Goal: Task Accomplishment & Management: Manage account settings

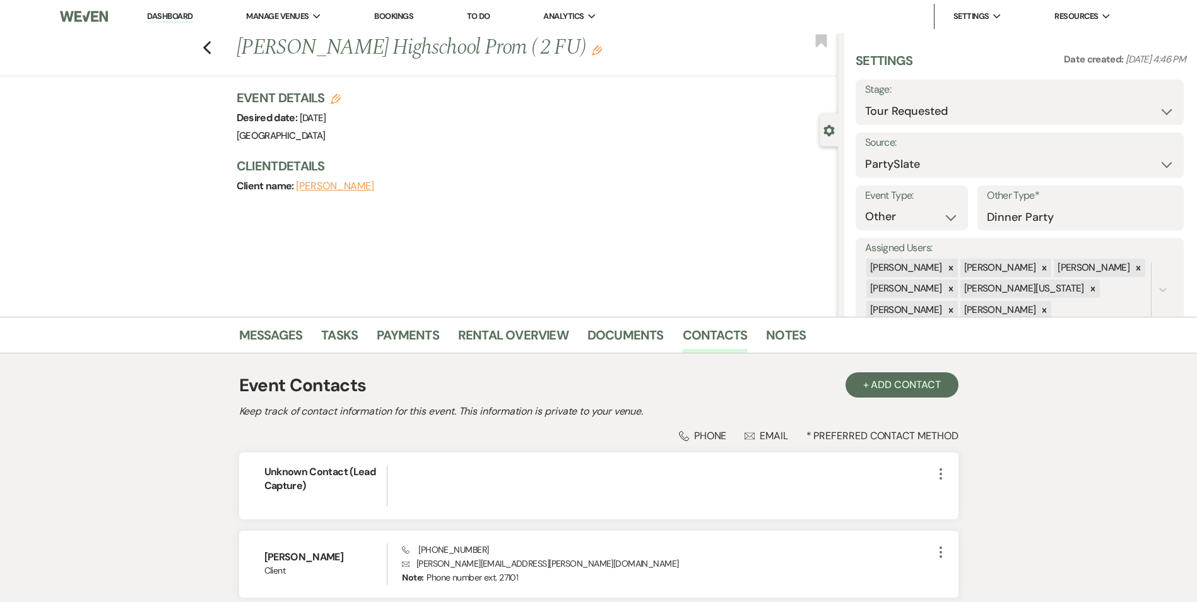
select select "2"
select select "26"
select select "13"
click at [186, 18] on link "Dashboard" at bounding box center [169, 17] width 45 height 12
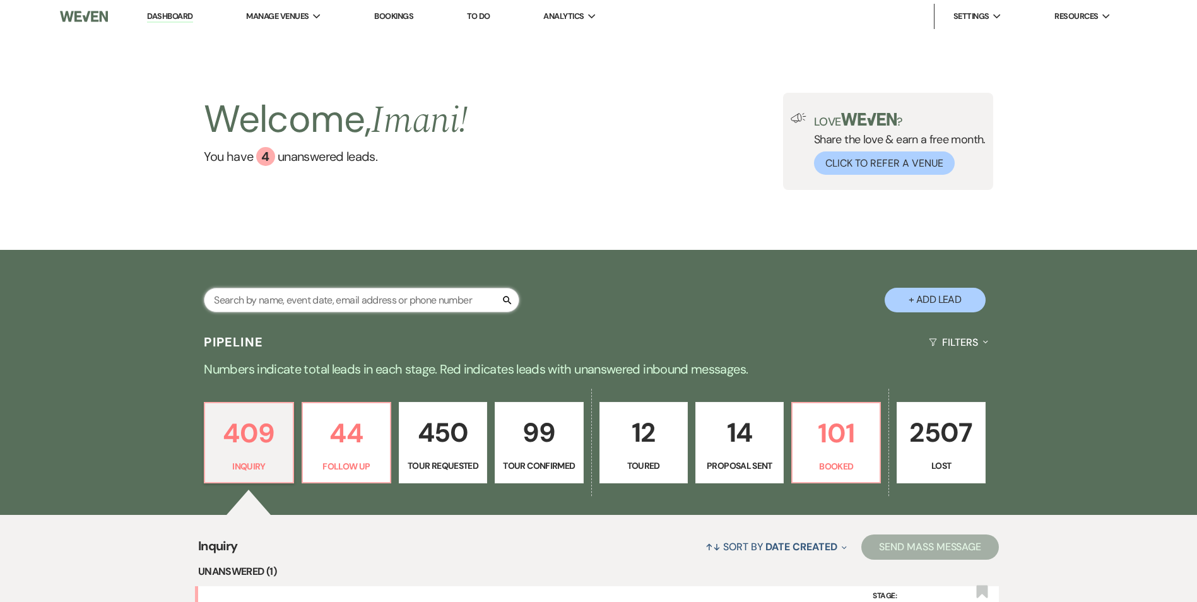
click at [301, 297] on input "text" at bounding box center [362, 300] width 316 height 25
type input "cm"
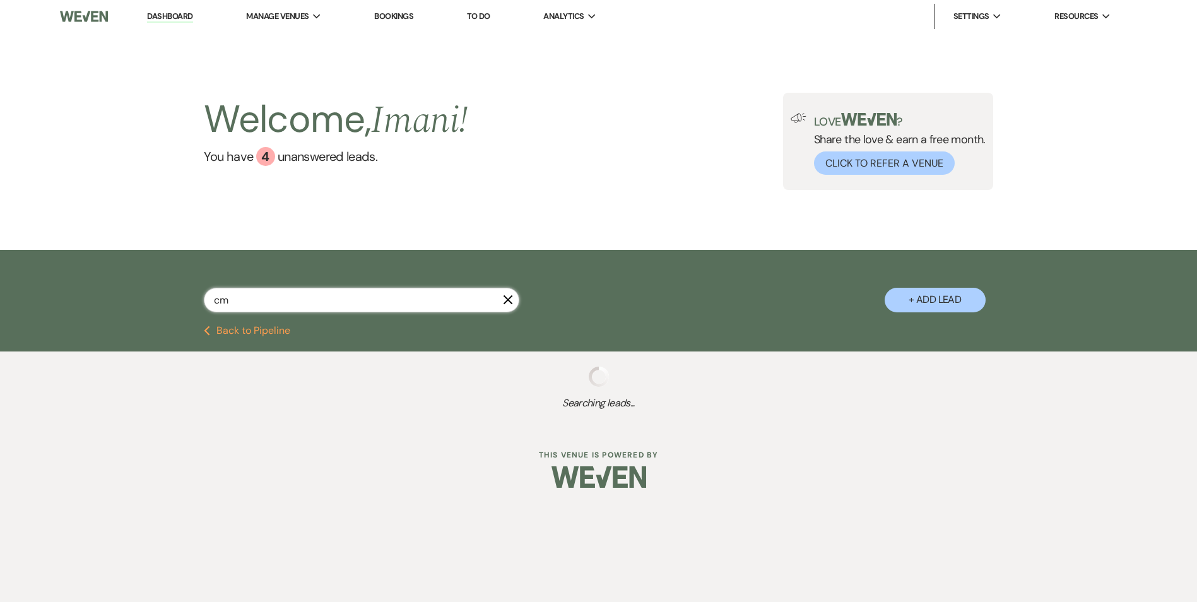
select select "8"
select select "1"
select select "2"
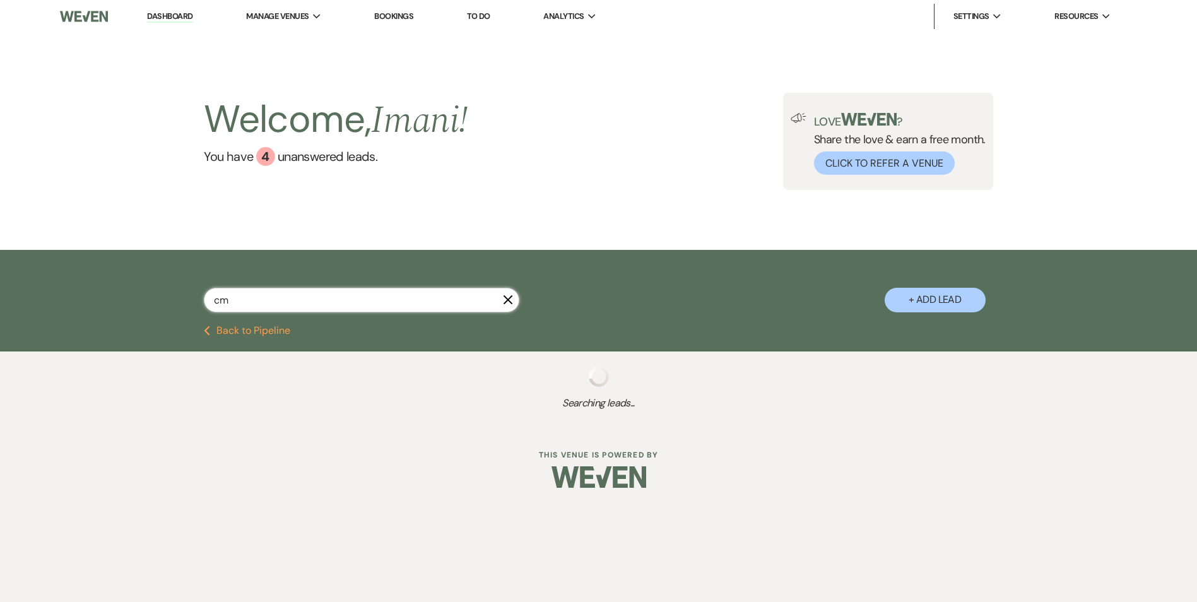
select select "2"
select select "8"
select select "5"
select select "8"
select select "6"
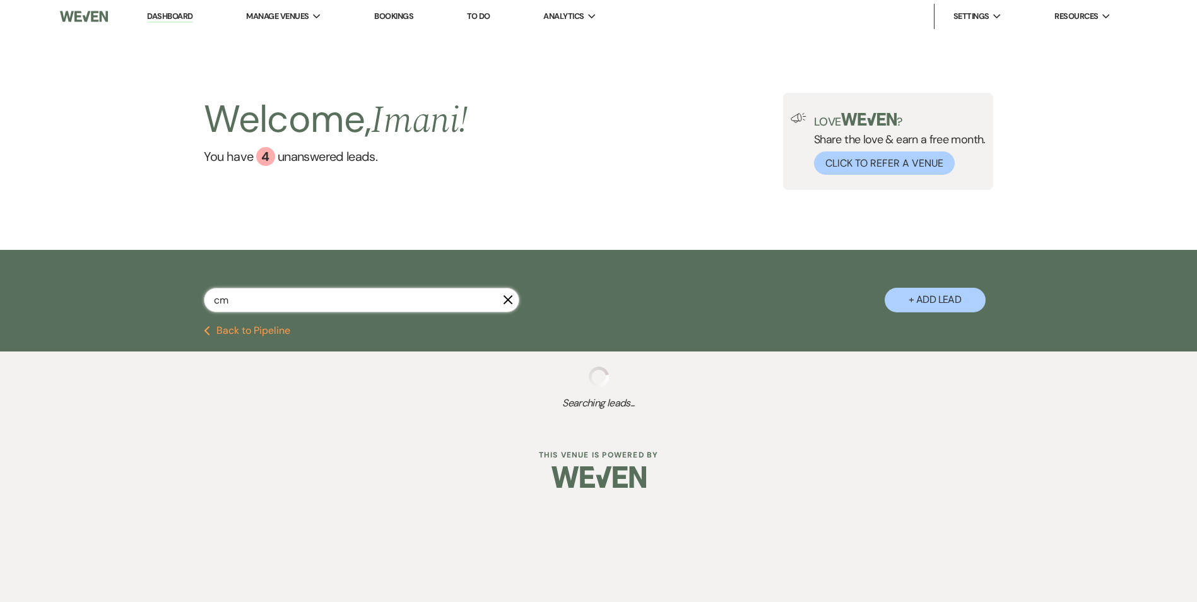
select select "8"
select select "5"
select select "8"
select select "5"
select select "8"
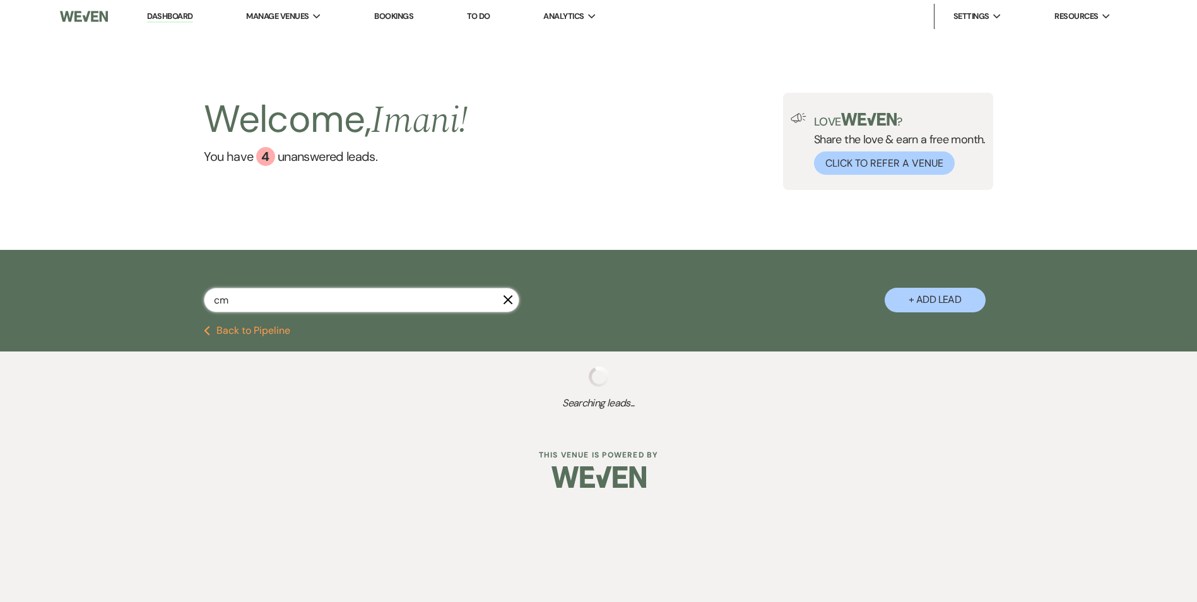
select select "5"
select select "8"
select select "5"
select select "8"
select select "5"
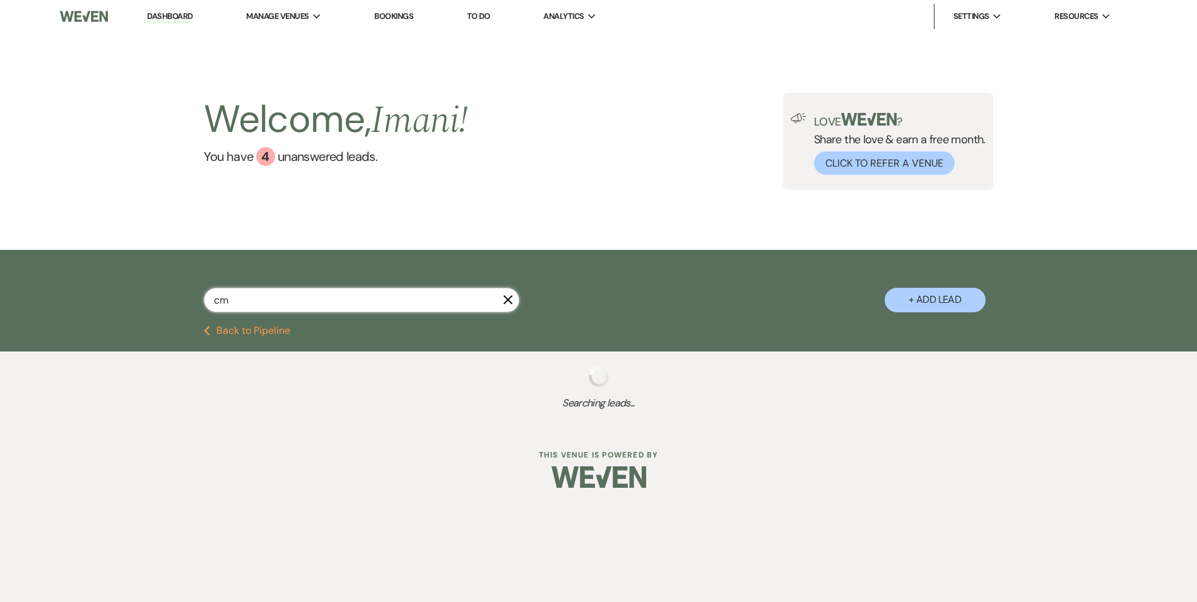
select select "8"
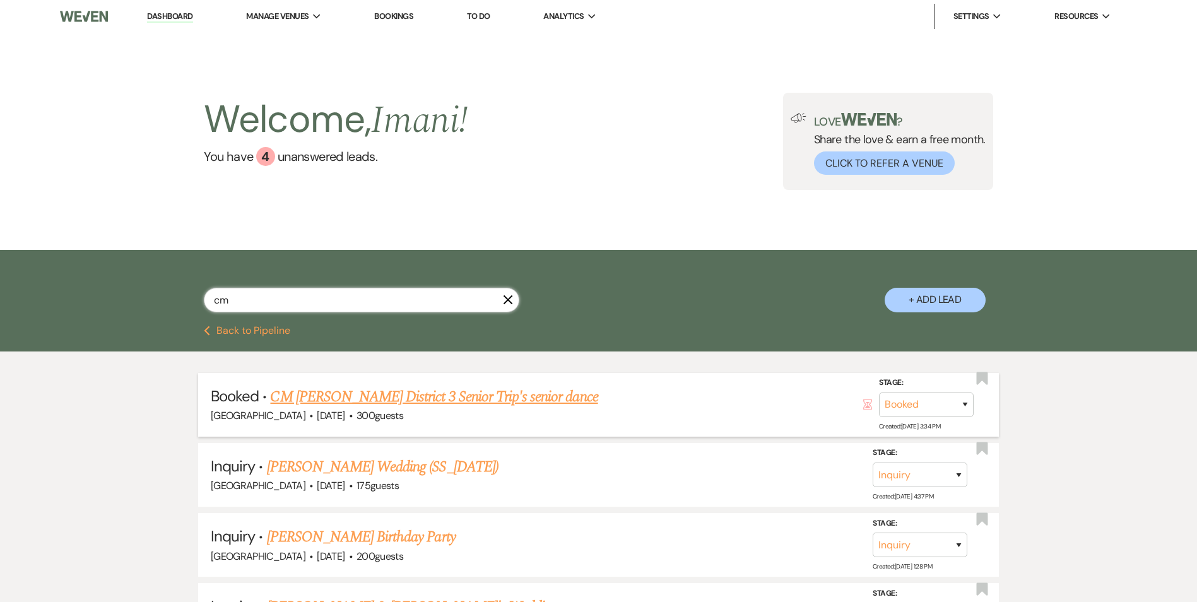
type input "cm"
click at [335, 401] on link "CM [PERSON_NAME] District 3 Senior Trip's senior dance" at bounding box center [434, 397] width 328 height 23
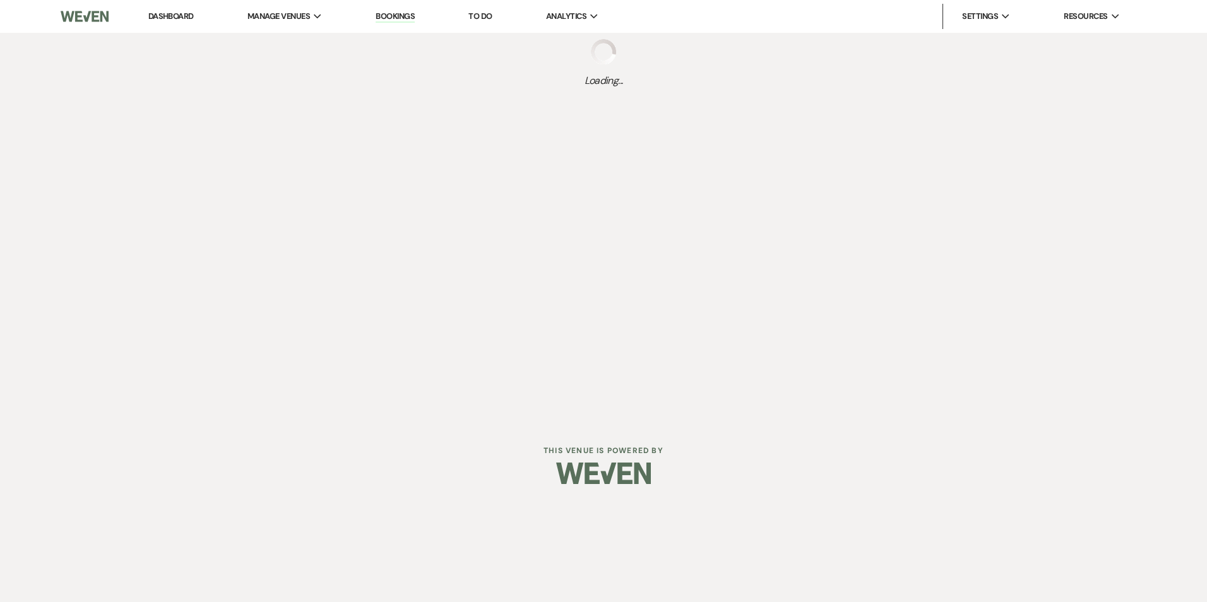
select select "14"
select select "13"
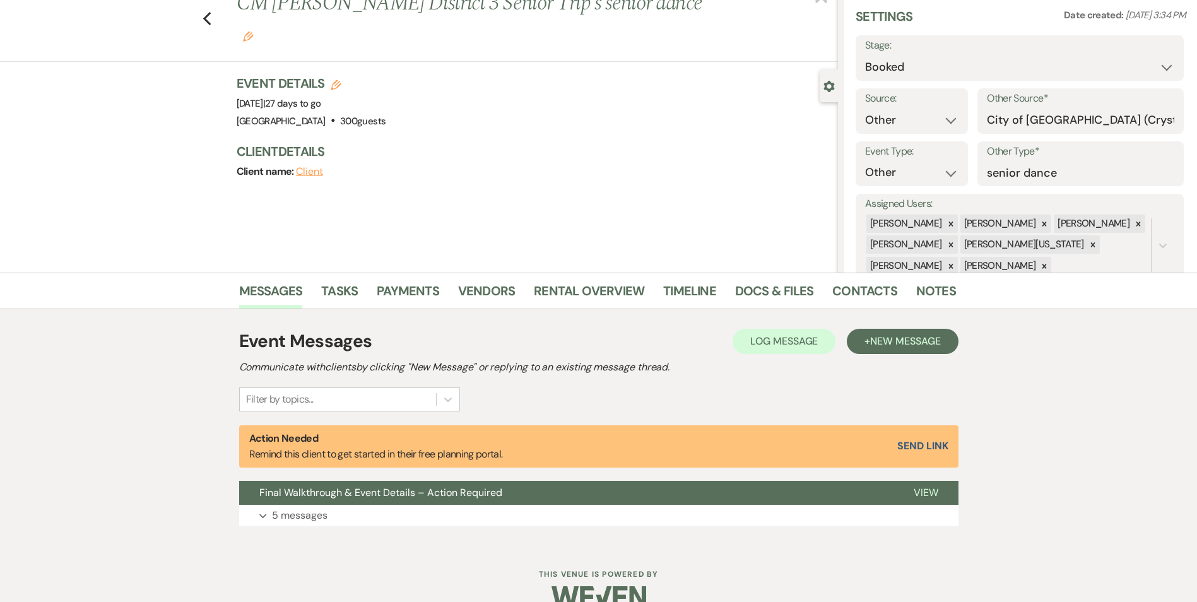
scroll to position [69, 0]
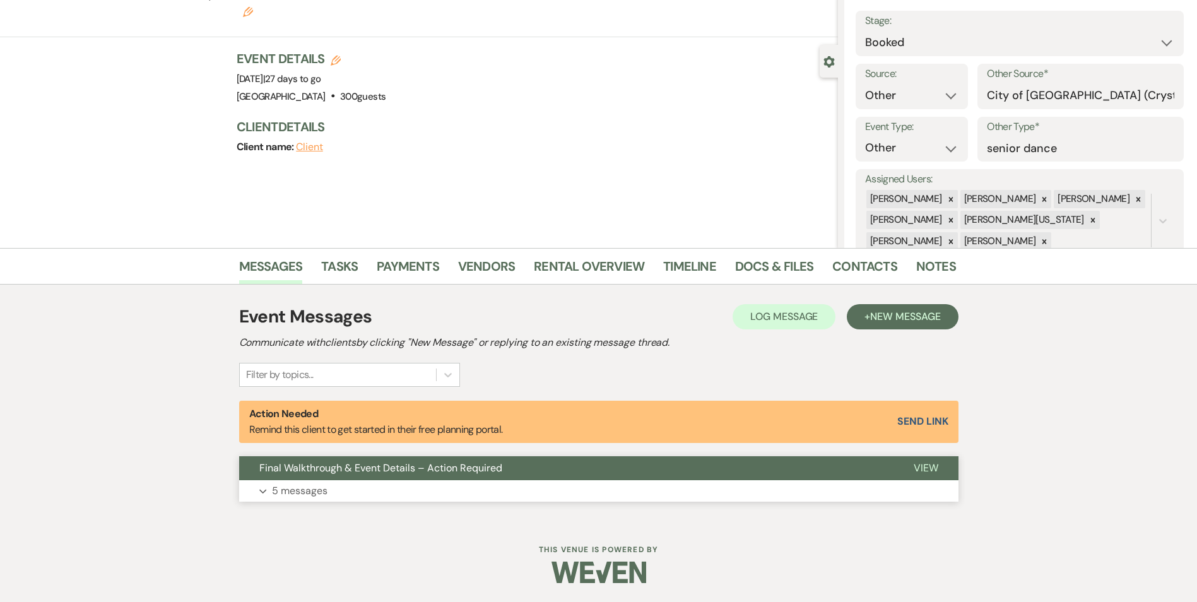
click at [369, 471] on span "Final Walkthrough & Event Details – Action Required" at bounding box center [380, 467] width 243 height 13
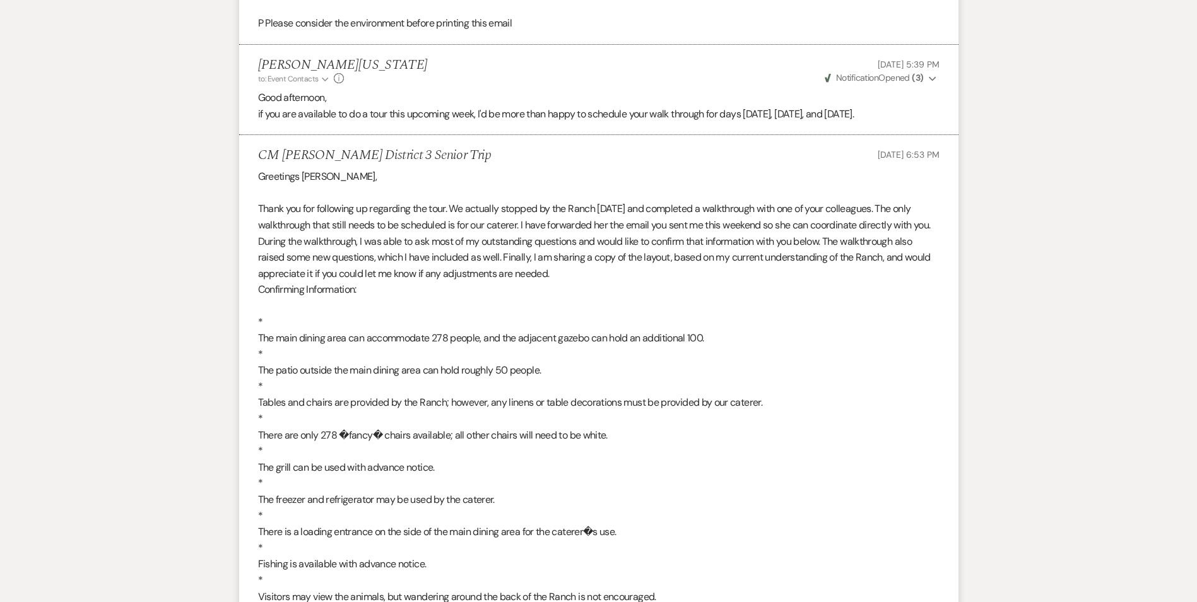
scroll to position [1331, 0]
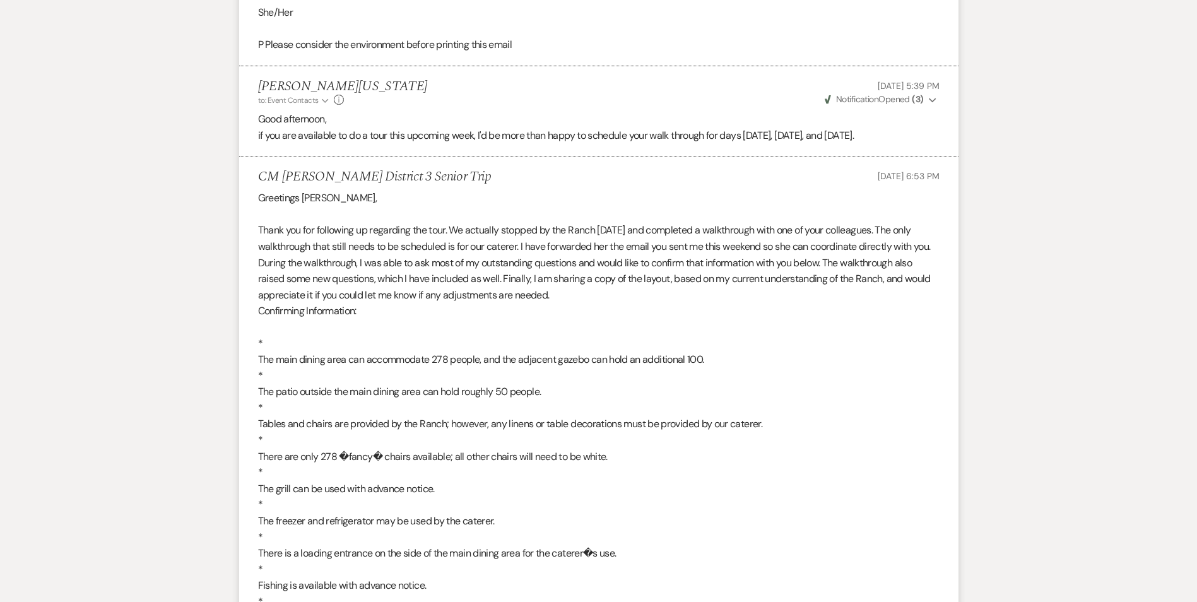
drag, startPoint x: 331, startPoint y: 222, endPoint x: 384, endPoint y: 220, distance: 53.0
drag, startPoint x: 446, startPoint y: 225, endPoint x: 471, endPoint y: 233, distance: 25.9
drag, startPoint x: 471, startPoint y: 233, endPoint x: 464, endPoint y: 221, distance: 13.9
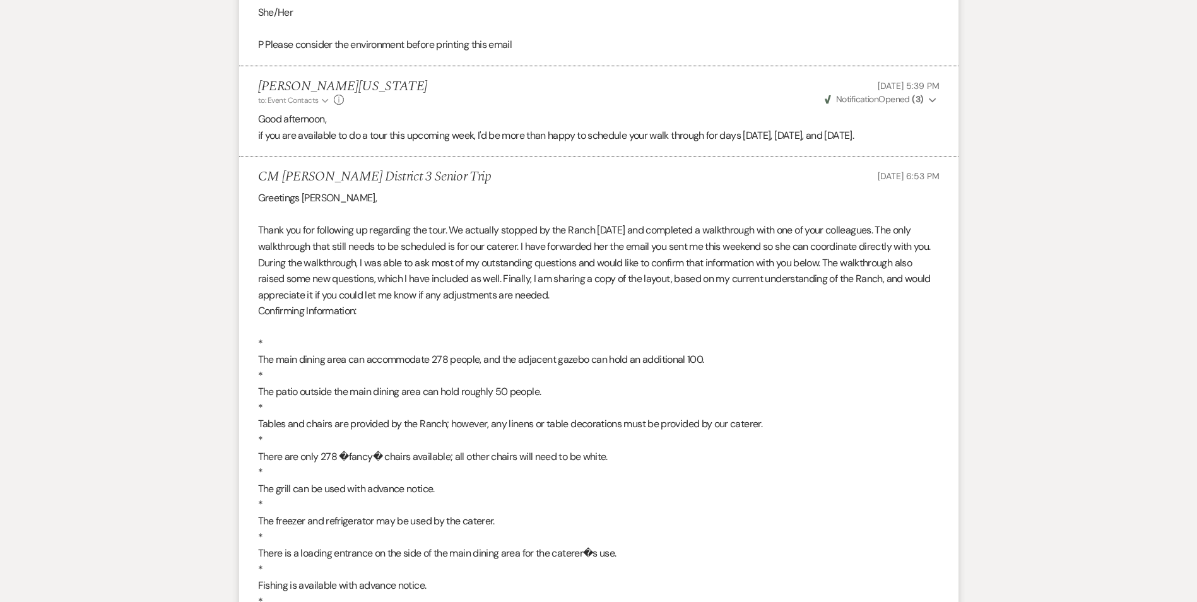
drag, startPoint x: 454, startPoint y: 228, endPoint x: 600, endPoint y: 230, distance: 145.8
drag, startPoint x: 600, startPoint y: 230, endPoint x: 531, endPoint y: 230, distance: 68.8
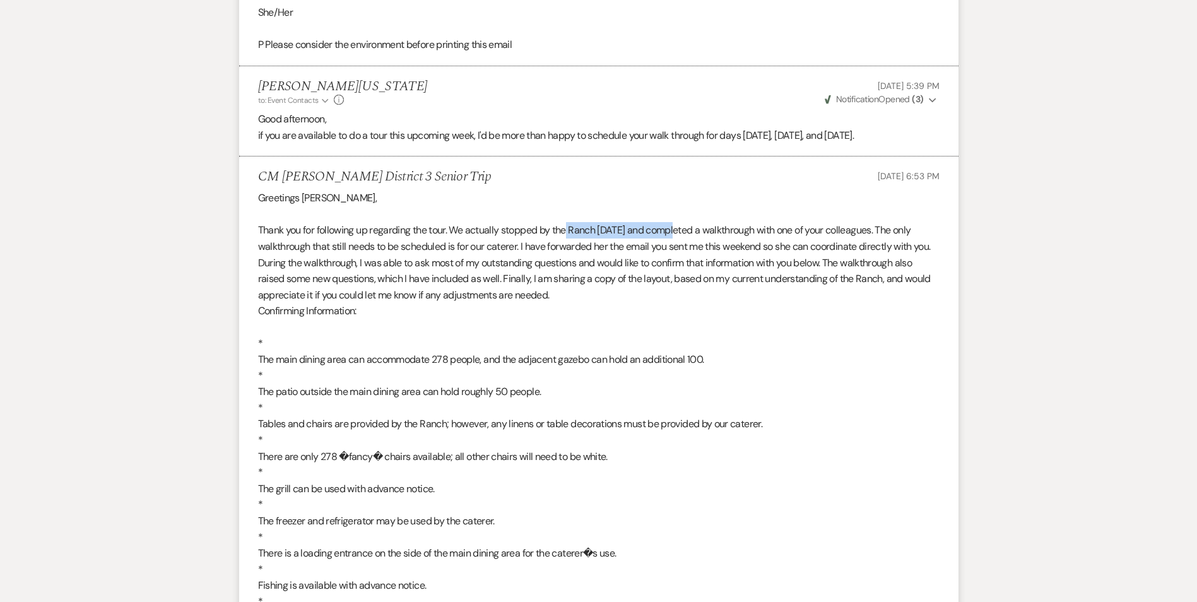
drag, startPoint x: 572, startPoint y: 227, endPoint x: 666, endPoint y: 234, distance: 94.3
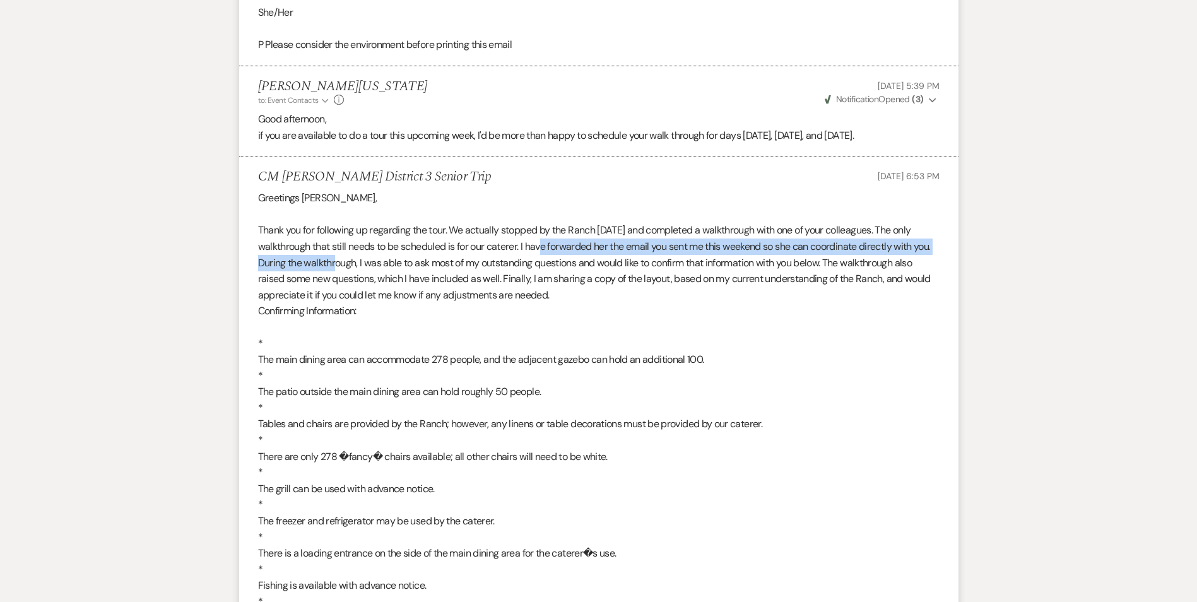
drag, startPoint x: 334, startPoint y: 258, endPoint x: 523, endPoint y: 251, distance: 188.2
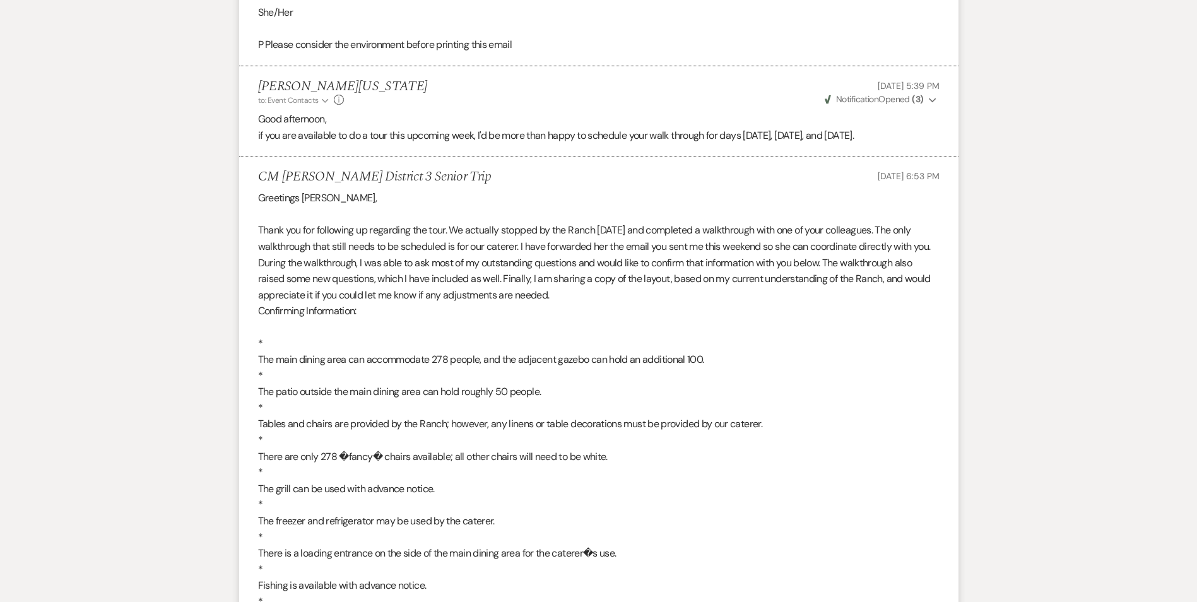
drag, startPoint x: 523, startPoint y: 251, endPoint x: 374, endPoint y: 250, distance: 148.3
drag, startPoint x: 365, startPoint y: 250, endPoint x: 504, endPoint y: 250, distance: 138.8
drag, startPoint x: 504, startPoint y: 250, endPoint x: 528, endPoint y: 251, distance: 23.4
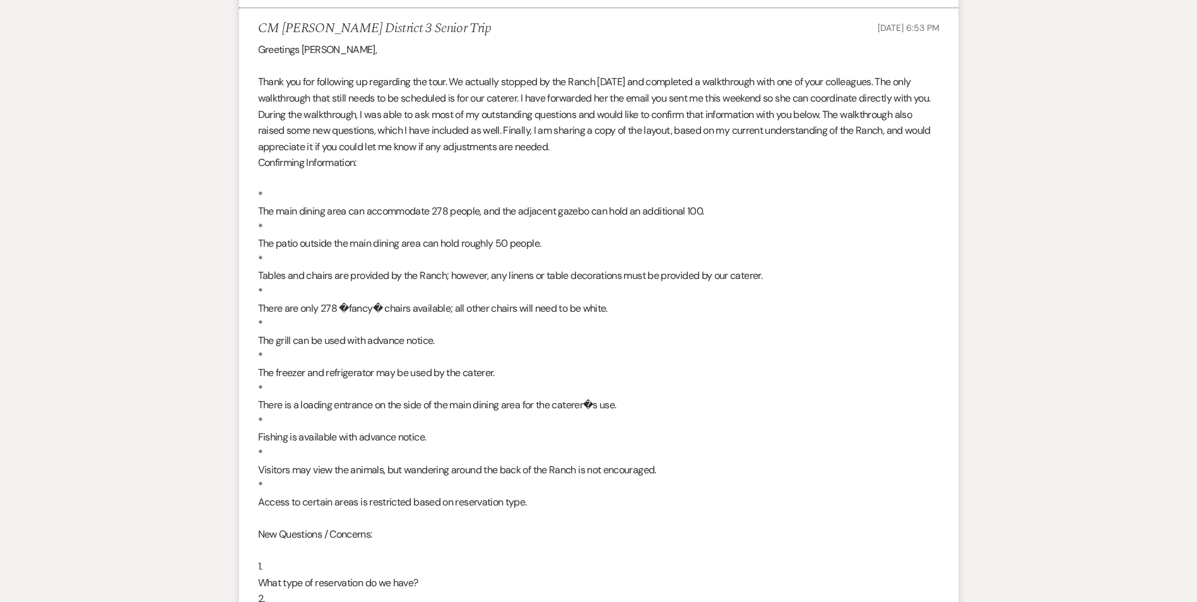
scroll to position [1416, 0]
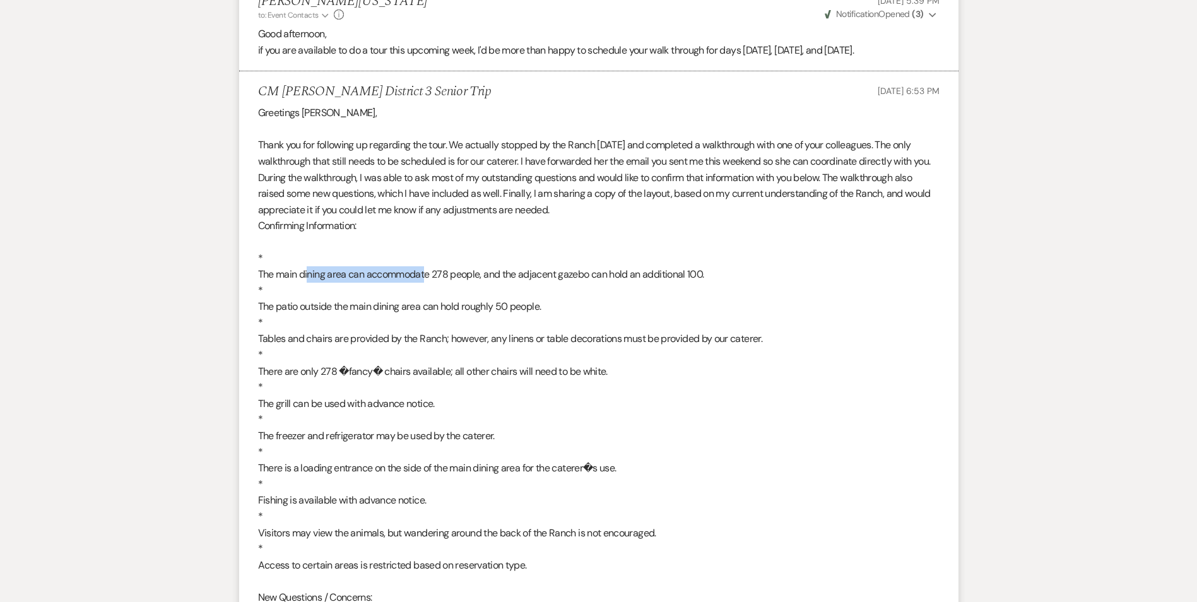
drag, startPoint x: 309, startPoint y: 277, endPoint x: 425, endPoint y: 273, distance: 116.2
drag, startPoint x: 316, startPoint y: 300, endPoint x: 450, endPoint y: 311, distance: 134.2
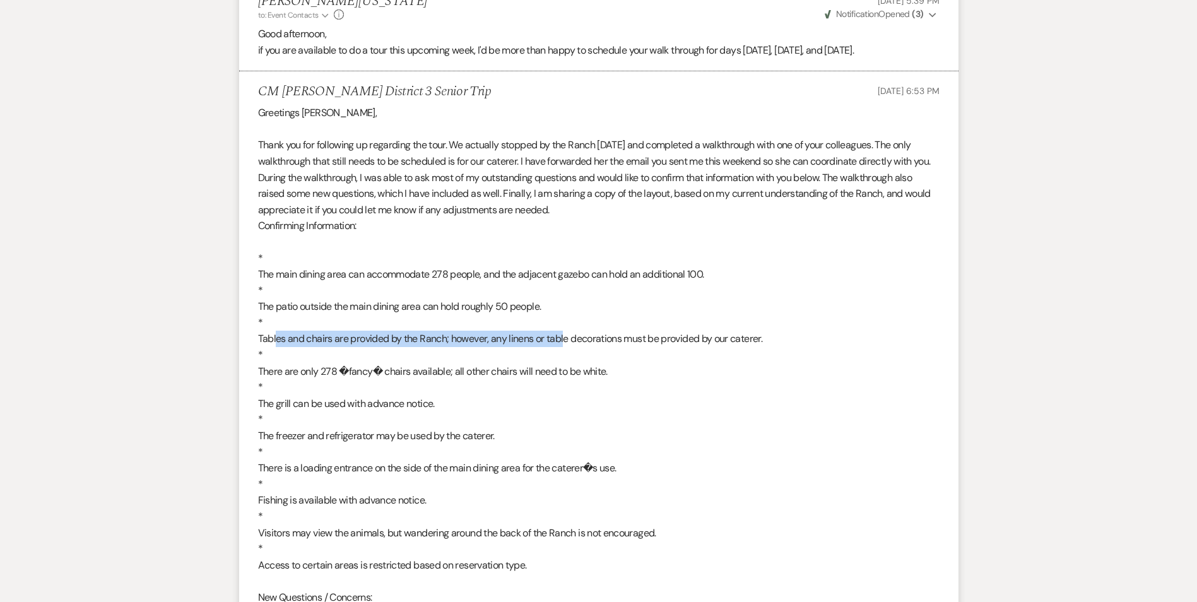
drag, startPoint x: 275, startPoint y: 336, endPoint x: 565, endPoint y: 337, distance: 289.7
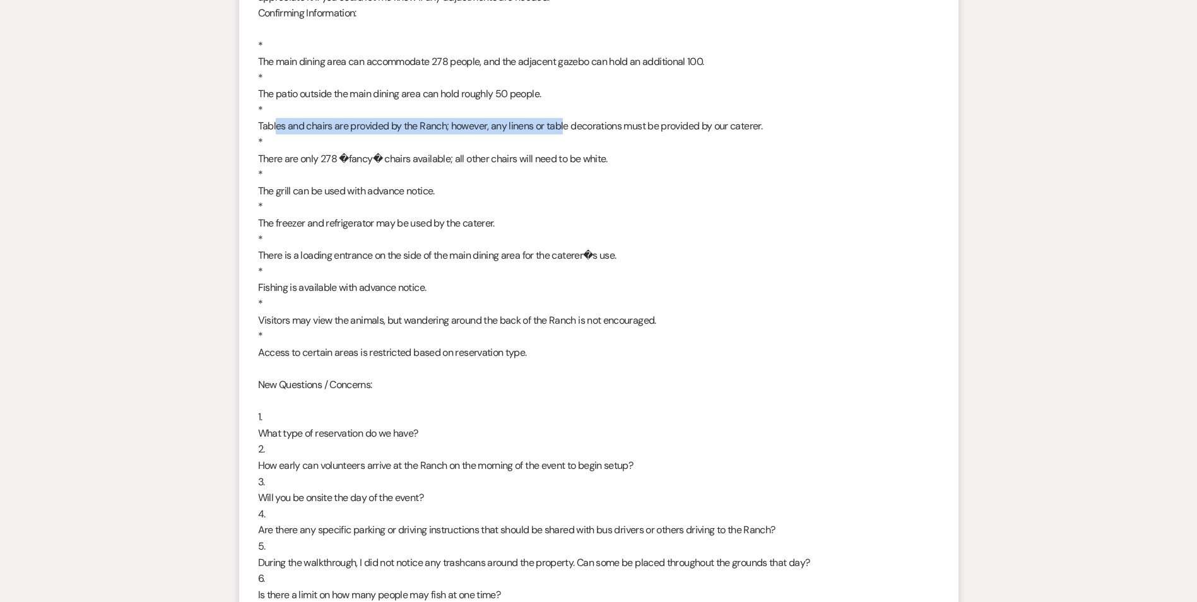
scroll to position [1669, 0]
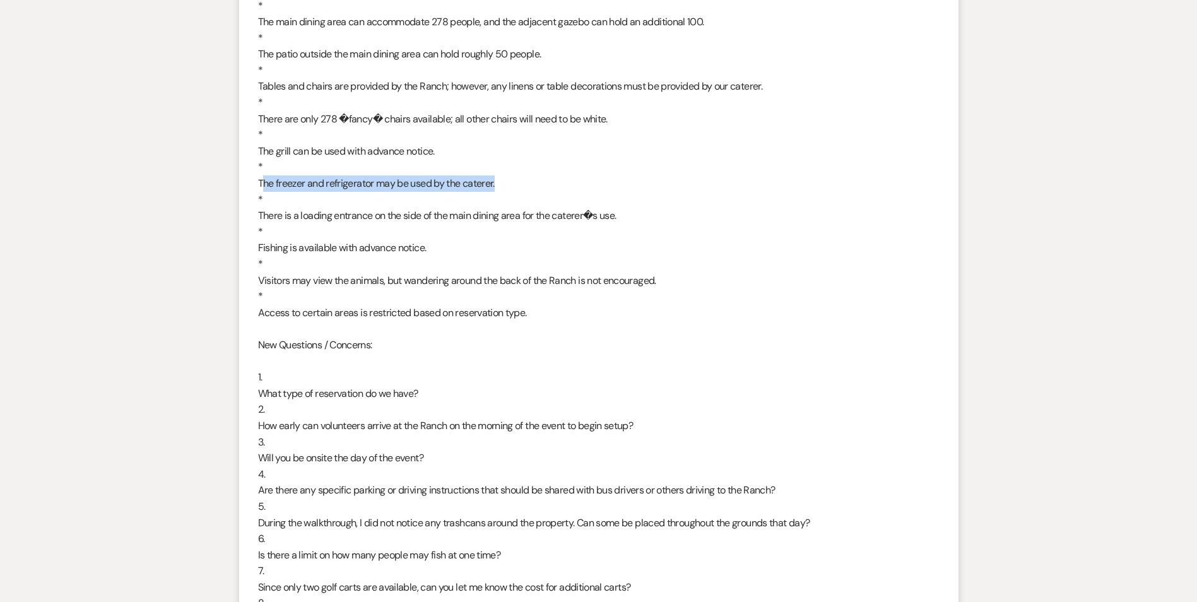
drag, startPoint x: 264, startPoint y: 181, endPoint x: 496, endPoint y: 183, distance: 231.6
click at [496, 183] on div "Greetings Imani, Thank you for following up regarding the tour. We actually sto…" at bounding box center [599, 562] width 682 height 1421
click at [341, 226] on div "Greetings Imani, Thank you for following up regarding the tour. We actually sto…" at bounding box center [599, 562] width 682 height 1421
drag, startPoint x: 346, startPoint y: 220, endPoint x: 410, endPoint y: 225, distance: 63.3
click at [410, 225] on div "Greetings Imani, Thank you for following up regarding the tour. We actually sto…" at bounding box center [599, 562] width 682 height 1421
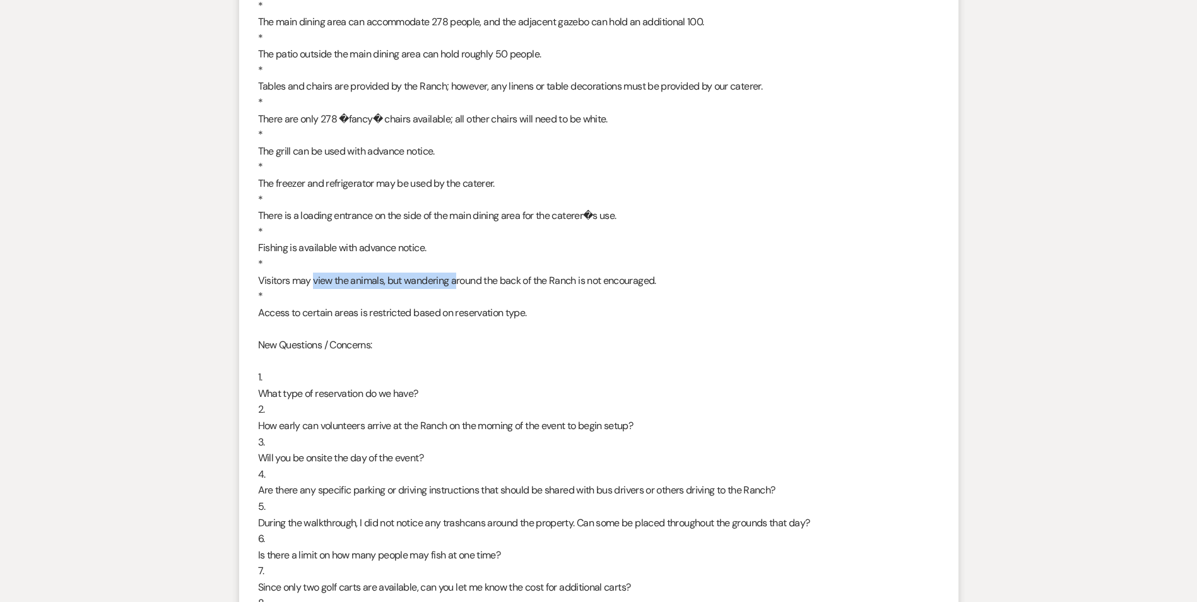
drag, startPoint x: 314, startPoint y: 282, endPoint x: 459, endPoint y: 283, distance: 145.2
click at [459, 283] on div "Greetings Imani, Thank you for following up regarding the tour. We actually sto…" at bounding box center [599, 562] width 682 height 1421
drag, startPoint x: 459, startPoint y: 283, endPoint x: 411, endPoint y: 287, distance: 47.4
click at [411, 287] on div "Greetings Imani, Thank you for following up regarding the tour. We actually sto…" at bounding box center [599, 562] width 682 height 1421
drag, startPoint x: 266, startPoint y: 280, endPoint x: 473, endPoint y: 268, distance: 206.7
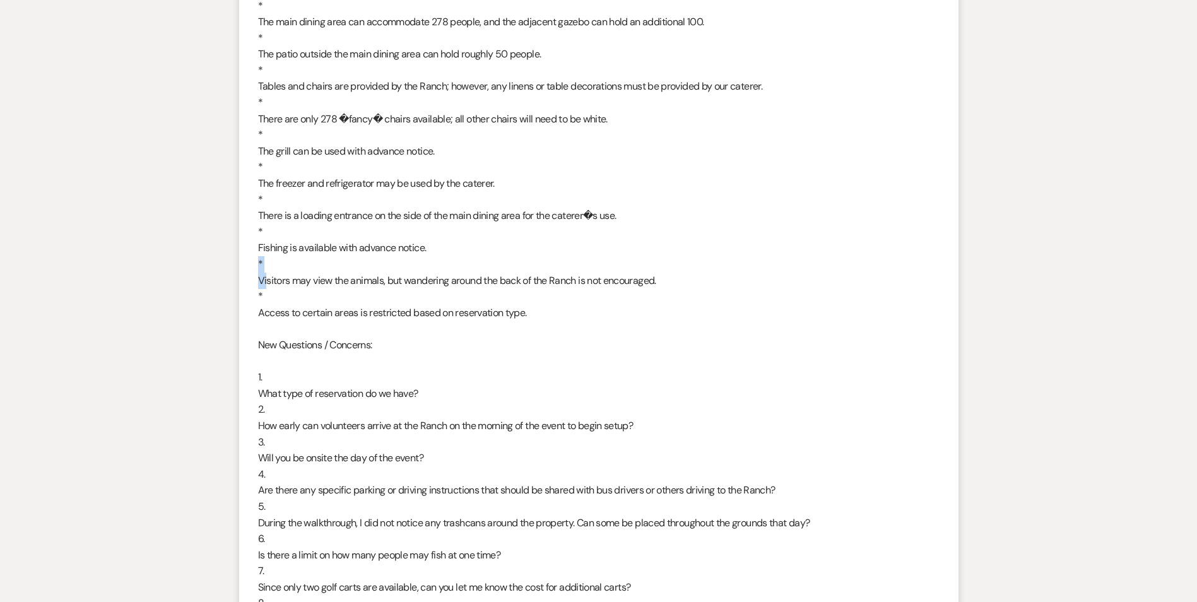
click at [473, 268] on div "Greetings Imani, Thank you for following up regarding the tour. We actually sto…" at bounding box center [599, 562] width 682 height 1421
drag, startPoint x: 473, startPoint y: 268, endPoint x: 390, endPoint y: 281, distance: 83.6
click at [390, 281] on div "Greetings Imani, Thank you for following up regarding the tour. We actually sto…" at bounding box center [599, 562] width 682 height 1421
click at [388, 280] on div "Greetings Imani, Thank you for following up regarding the tour. We actually sto…" at bounding box center [599, 562] width 682 height 1421
drag, startPoint x: 388, startPoint y: 280, endPoint x: 512, endPoint y: 295, distance: 125.9
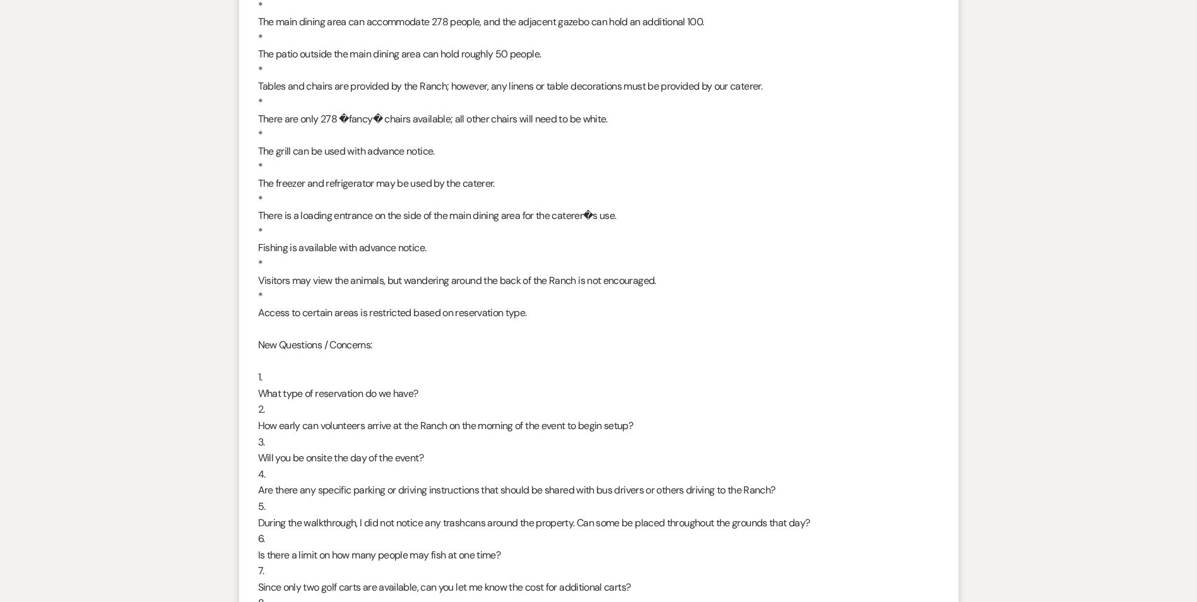
click at [512, 295] on div "Greetings Imani, Thank you for following up regarding the tour. We actually sto…" at bounding box center [599, 562] width 682 height 1421
drag, startPoint x: 512, startPoint y: 295, endPoint x: 479, endPoint y: 333, distance: 50.5
click at [479, 333] on div "Greetings Imani, Thank you for following up regarding the tour. We actually sto…" at bounding box center [599, 562] width 682 height 1421
click at [358, 285] on div "Greetings Imani, Thank you for following up regarding the tour. We actually sto…" at bounding box center [599, 562] width 682 height 1421
click at [355, 285] on div "Greetings Imani, Thank you for following up regarding the tour. We actually sto…" at bounding box center [599, 562] width 682 height 1421
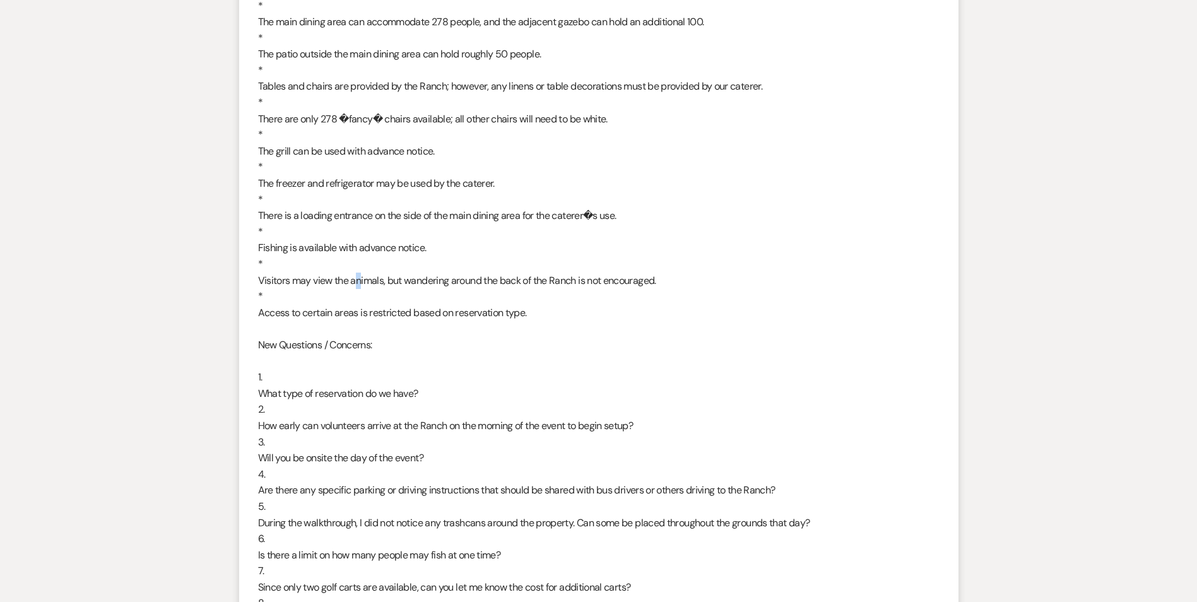
drag, startPoint x: 364, startPoint y: 278, endPoint x: 463, endPoint y: 297, distance: 100.9
click at [463, 297] on div "Greetings Imani, Thank you for following up regarding the tour. We actually sto…" at bounding box center [599, 562] width 682 height 1421
drag, startPoint x: 463, startPoint y: 297, endPoint x: 288, endPoint y: 251, distance: 180.8
click at [288, 251] on div "Greetings Imani, Thank you for following up regarding the tour. We actually sto…" at bounding box center [599, 562] width 682 height 1421
click at [254, 273] on li "CM Amos Byron District 3 Senior Trip Sep 15, 2025, 6:53 PM Greetings Imani, Tha…" at bounding box center [598, 553] width 719 height 1468
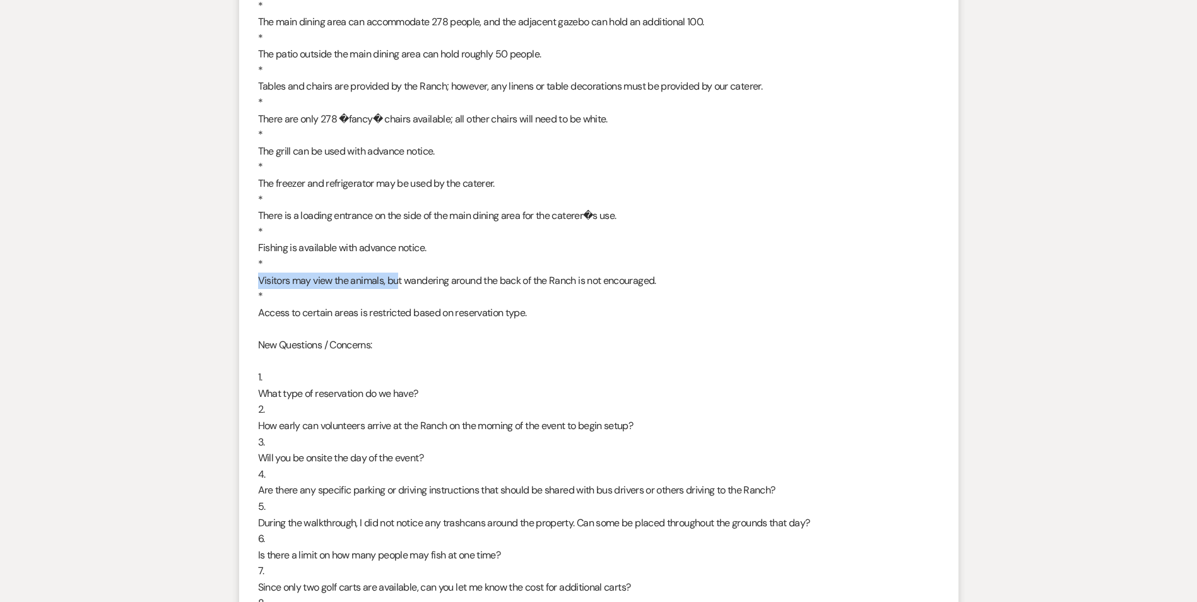
drag, startPoint x: 257, startPoint y: 273, endPoint x: 400, endPoint y: 280, distance: 142.8
click at [400, 280] on li "CM Amos Byron District 3 Senior Trip Sep 15, 2025, 6:53 PM Greetings Imani, Tha…" at bounding box center [598, 553] width 719 height 1468
click at [400, 281] on div "Greetings Imani, Thank you for following up regarding the tour. We actually sto…" at bounding box center [599, 562] width 682 height 1421
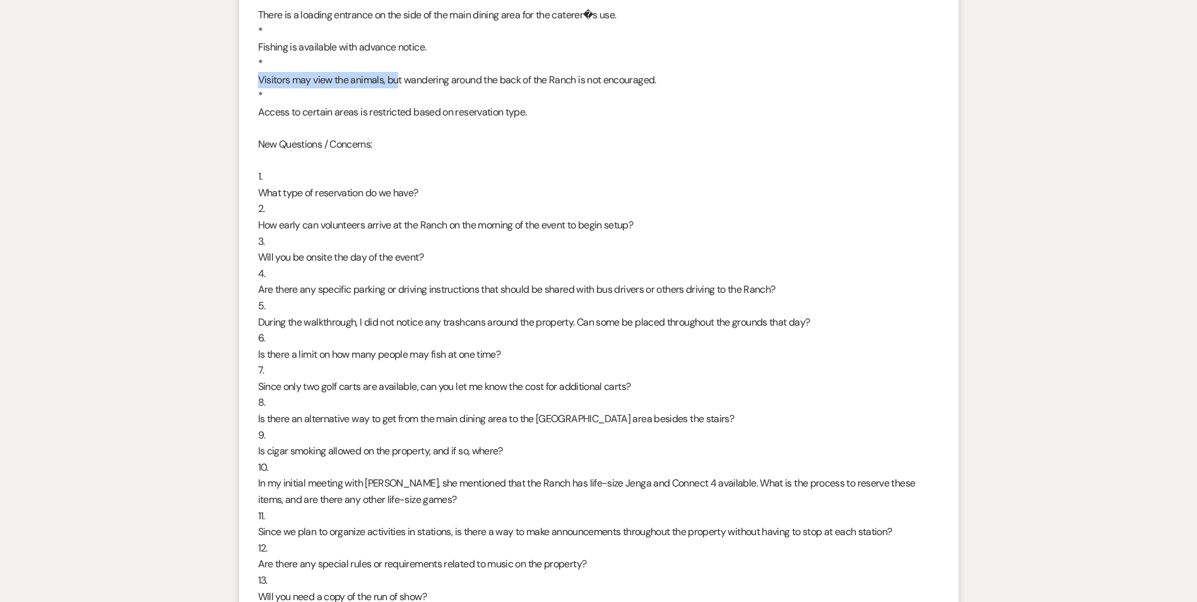
scroll to position [1858, 0]
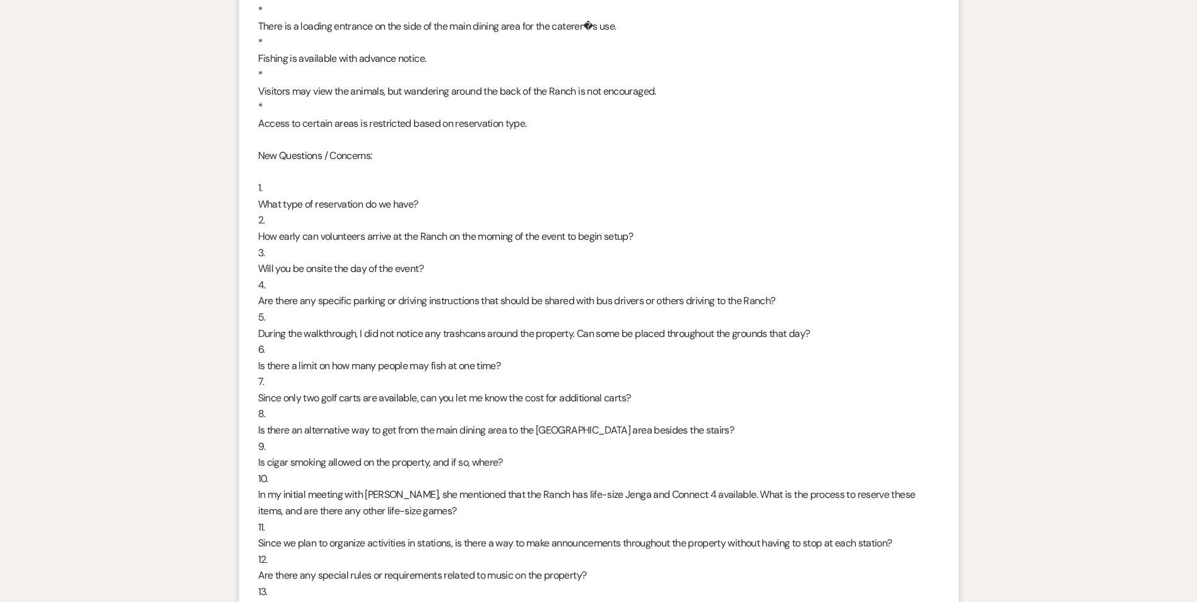
click at [425, 200] on div "Greetings Imani, Thank you for following up regarding the tour. We actually sto…" at bounding box center [599, 373] width 682 height 1421
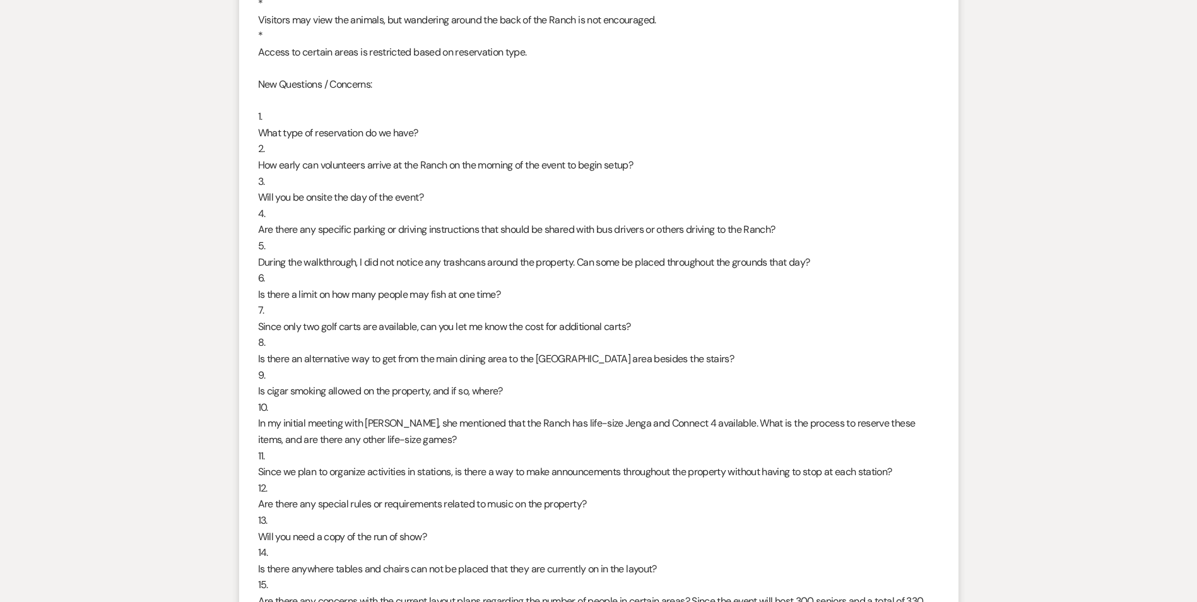
scroll to position [1893, 0]
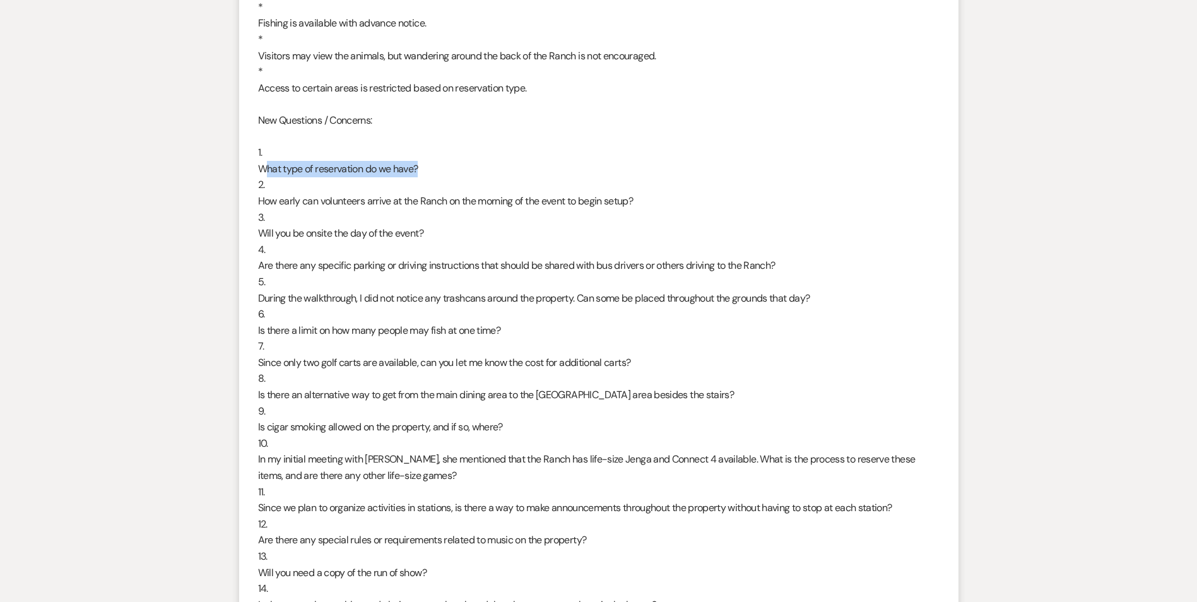
drag, startPoint x: 429, startPoint y: 169, endPoint x: 263, endPoint y: 164, distance: 165.4
click at [263, 164] on div "Greetings Imani, Thank you for following up regarding the tour. We actually sto…" at bounding box center [599, 338] width 682 height 1421
click at [258, 167] on div "Greetings Imani, Thank you for following up regarding the tour. We actually sto…" at bounding box center [599, 338] width 682 height 1421
click at [249, 182] on li "CM Amos Byron District 3 Senior Trip Sep 15, 2025, 6:53 PM Greetings Imani, Tha…" at bounding box center [598, 328] width 719 height 1468
drag, startPoint x: 251, startPoint y: 203, endPoint x: 362, endPoint y: 198, distance: 110.6
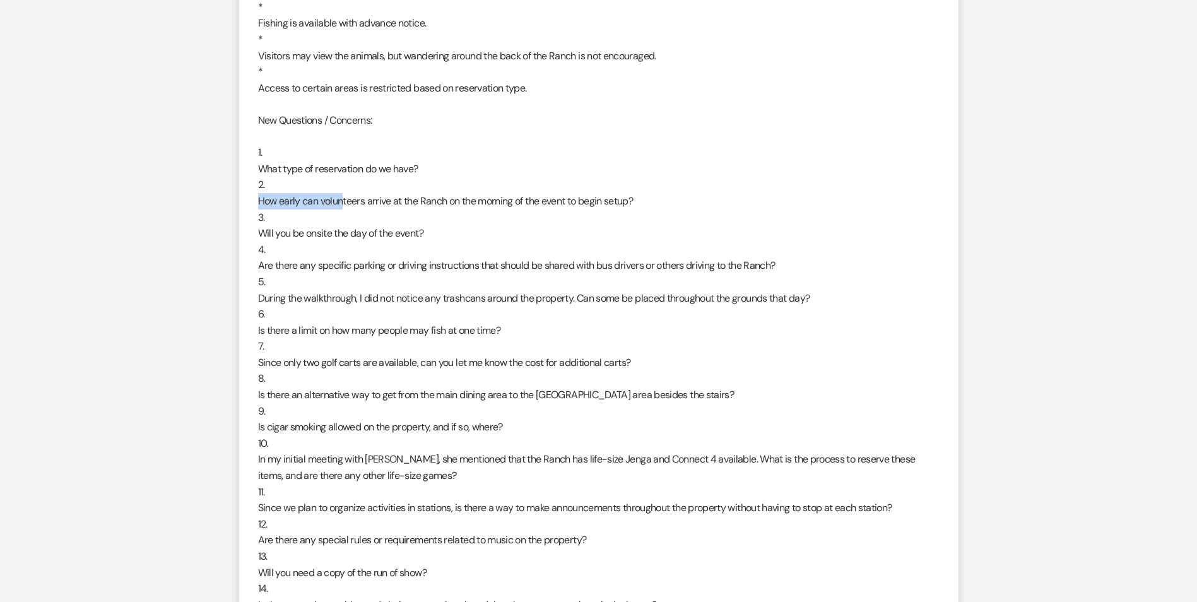
click at [360, 198] on li "CM Amos Byron District 3 Senior Trip Sep 15, 2025, 6:53 PM Greetings Imani, Tha…" at bounding box center [598, 328] width 719 height 1468
drag, startPoint x: 362, startPoint y: 198, endPoint x: 329, endPoint y: 314, distance: 121.1
click at [329, 314] on div "Greetings Imani, Thank you for following up regarding the tour. We actually sto…" at bounding box center [599, 338] width 682 height 1421
click at [353, 293] on div "Greetings Imani, Thank you for following up regarding the tour. We actually sto…" at bounding box center [599, 338] width 682 height 1421
click at [256, 196] on li "CM Amos Byron District 3 Senior Trip Sep 15, 2025, 6:53 PM Greetings Imani, Tha…" at bounding box center [598, 328] width 719 height 1468
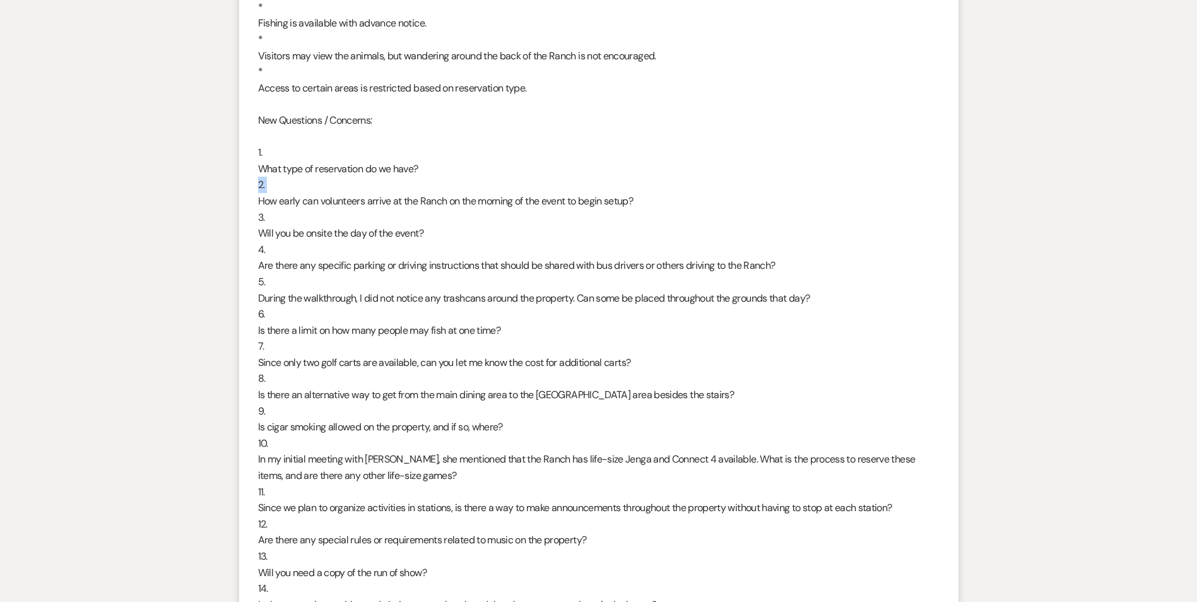
drag, startPoint x: 259, startPoint y: 199, endPoint x: 288, endPoint y: 178, distance: 36.1
click at [283, 182] on div "Greetings Imani, Thank you for following up regarding the tour. We actually sto…" at bounding box center [599, 338] width 682 height 1421
drag, startPoint x: 267, startPoint y: 199, endPoint x: 543, endPoint y: 191, distance: 275.9
click at [543, 191] on div "Greetings Imani, Thank you for following up regarding the tour. We actually sto…" at bounding box center [599, 338] width 682 height 1421
drag, startPoint x: 543, startPoint y: 191, endPoint x: 616, endPoint y: 208, distance: 74.4
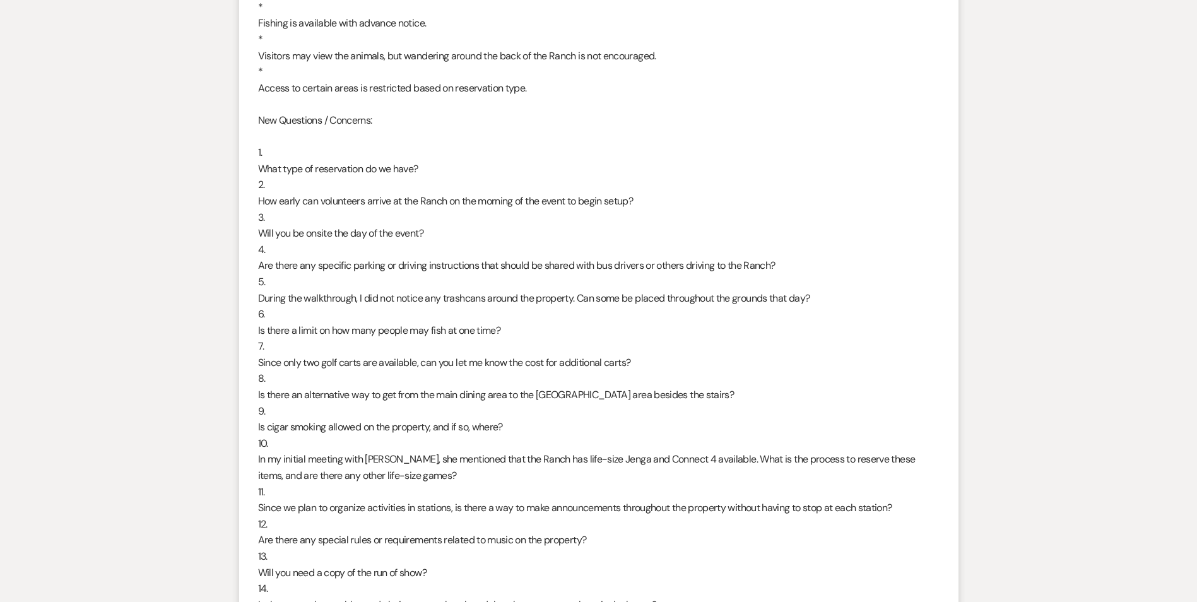
click at [616, 208] on div "Greetings Imani, Thank you for following up regarding the tour. We actually sto…" at bounding box center [599, 338] width 682 height 1421
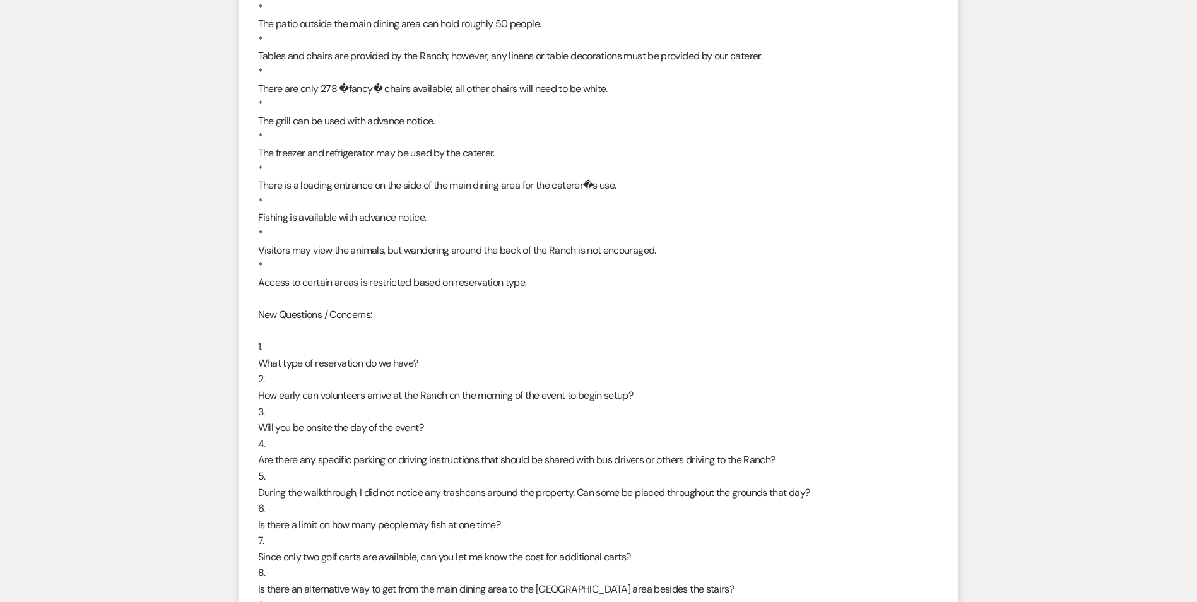
scroll to position [1805, 0]
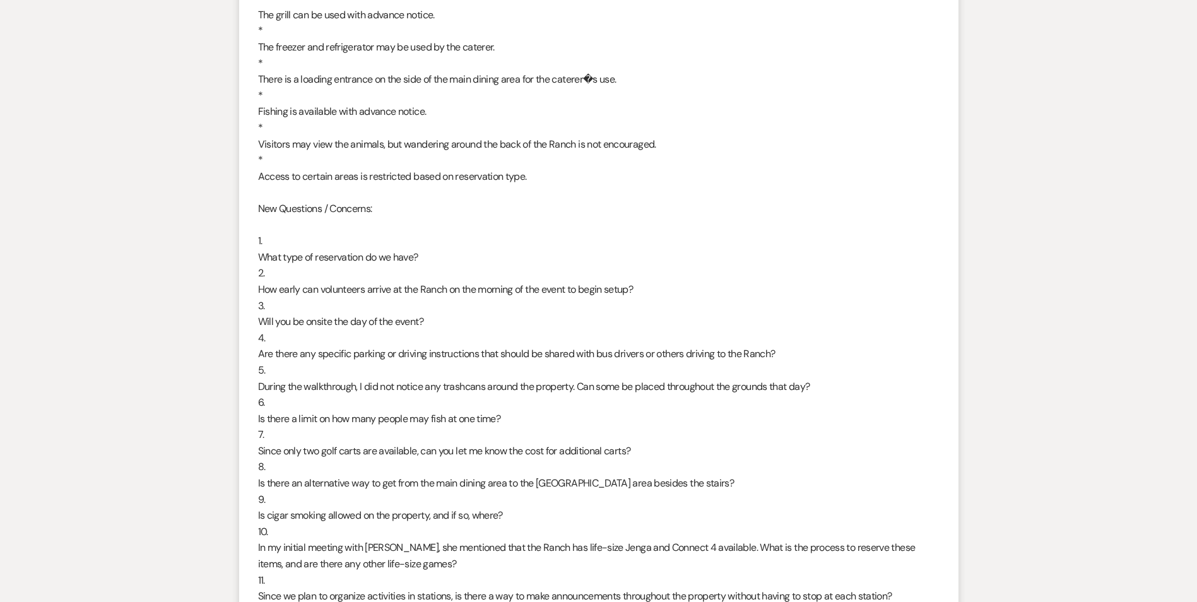
click at [393, 319] on div "Greetings Imani, Thank you for following up regarding the tour. We actually sto…" at bounding box center [599, 426] width 682 height 1421
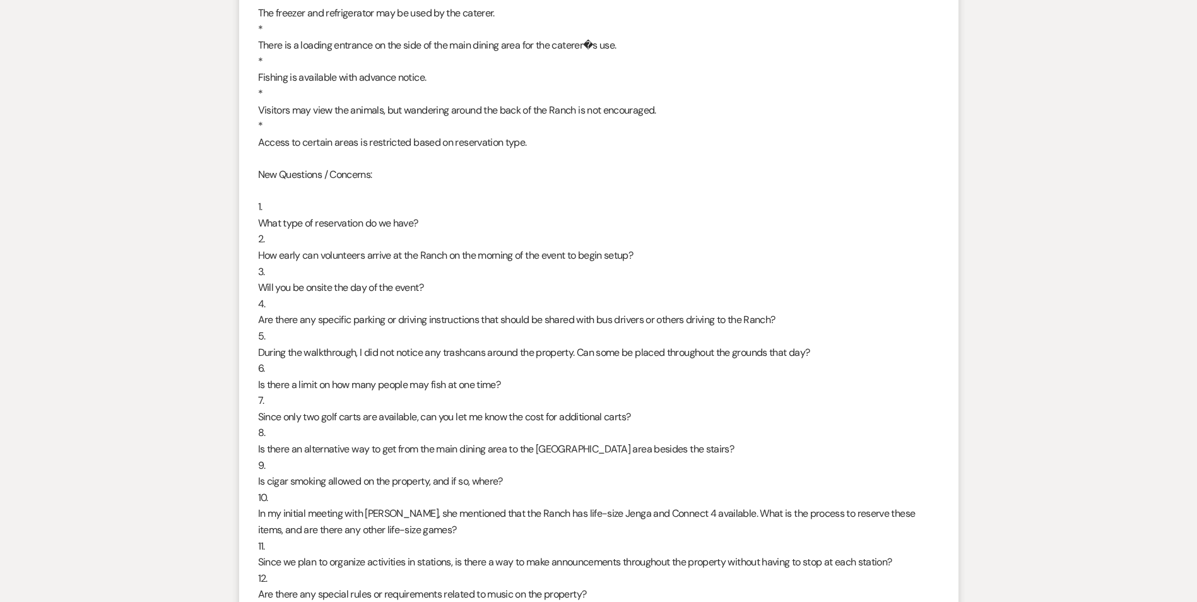
scroll to position [1868, 0]
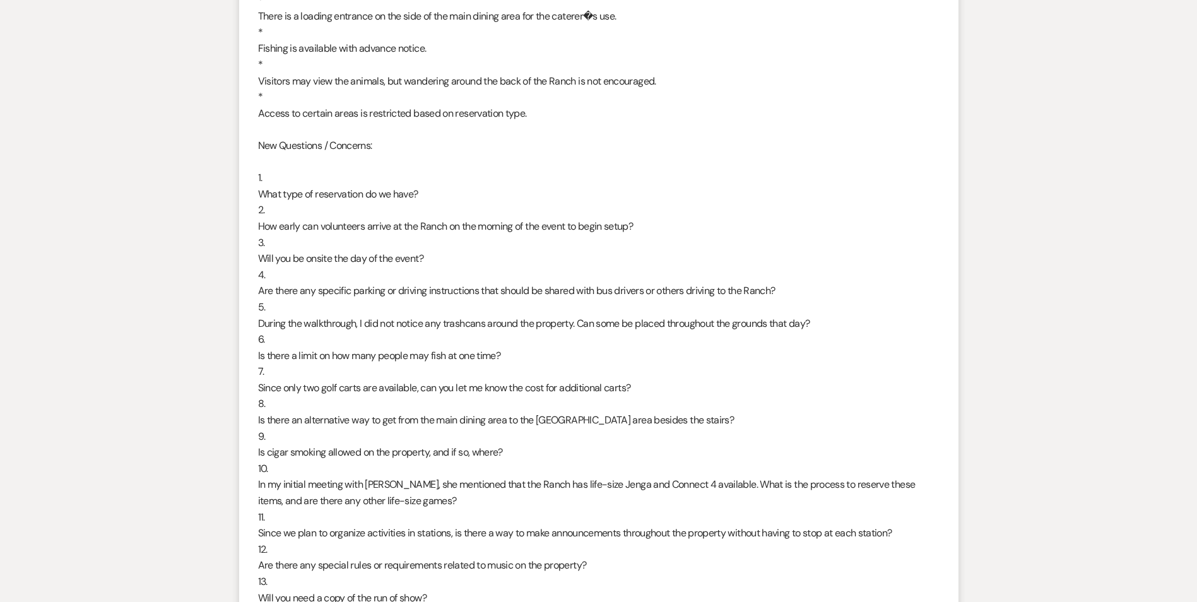
click at [276, 251] on div "Greetings Imani, Thank you for following up regarding the tour. We actually sto…" at bounding box center [599, 363] width 682 height 1421
click at [264, 256] on div "Greetings Imani, Thank you for following up regarding the tour. We actually sto…" at bounding box center [599, 363] width 682 height 1421
drag, startPoint x: 263, startPoint y: 257, endPoint x: 427, endPoint y: 261, distance: 164.1
click at [427, 261] on div "Greetings Imani, Thank you for following up regarding the tour. We actually sto…" at bounding box center [599, 363] width 682 height 1421
click at [263, 290] on div "Greetings Imani, Thank you for following up regarding the tour. We actually sto…" at bounding box center [599, 363] width 682 height 1421
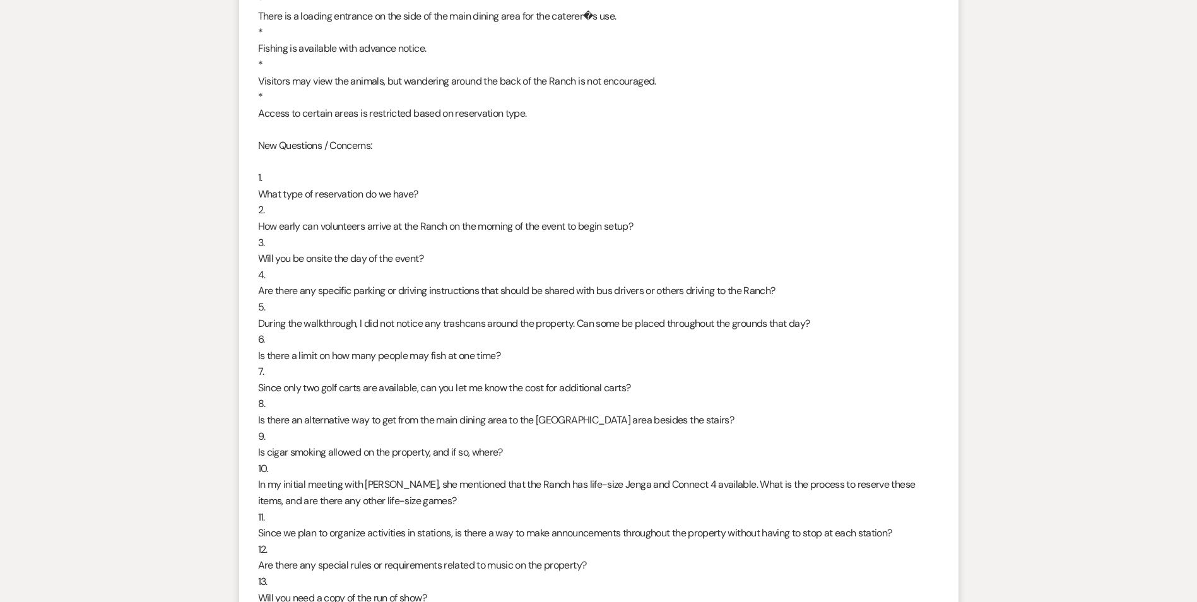
click at [261, 288] on div "Greetings Imani, Thank you for following up regarding the tour. We actually sto…" at bounding box center [599, 363] width 682 height 1421
drag, startPoint x: 266, startPoint y: 291, endPoint x: 374, endPoint y: 309, distance: 110.0
click at [374, 309] on div "Greetings Imani, Thank you for following up regarding the tour. We actually sto…" at bounding box center [599, 363] width 682 height 1421
drag, startPoint x: 374, startPoint y: 309, endPoint x: 437, endPoint y: 302, distance: 62.8
click at [437, 302] on div "Greetings Imani, Thank you for following up regarding the tour. We actually sto…" at bounding box center [599, 363] width 682 height 1421
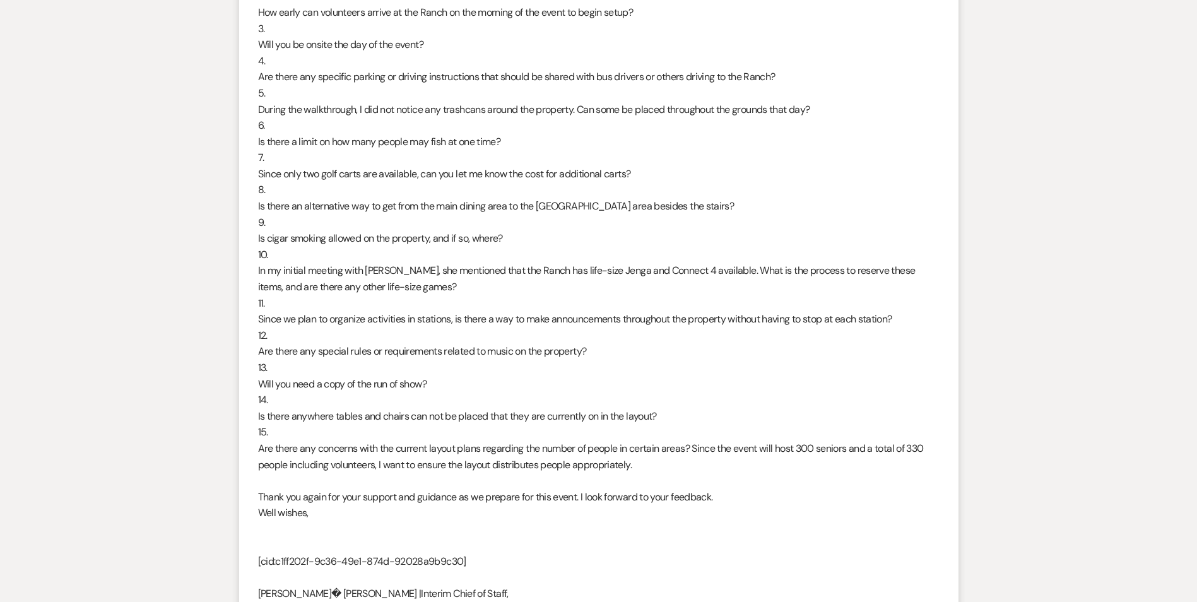
scroll to position [2016, 0]
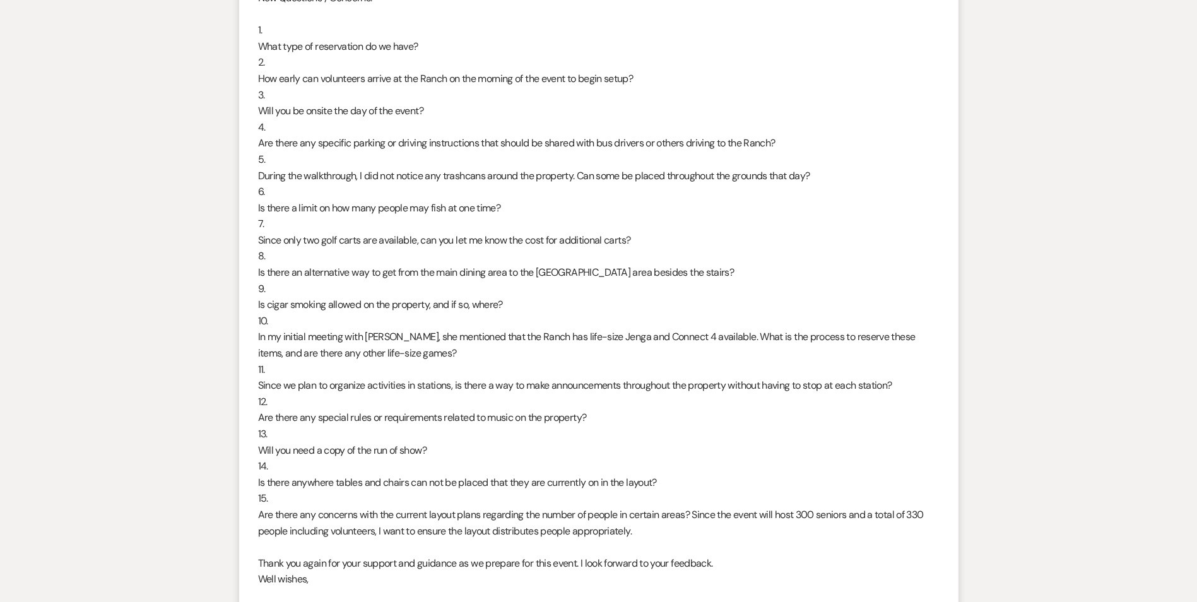
drag, startPoint x: 256, startPoint y: 304, endPoint x: 480, endPoint y: 317, distance: 225.1
click at [480, 317] on li "CM Amos Byron District 3 Senior Trip Sep 15, 2025, 6:53 PM Greetings Imani, Tha…" at bounding box center [598, 206] width 719 height 1468
drag, startPoint x: 480, startPoint y: 317, endPoint x: 516, endPoint y: 311, distance: 35.9
click at [516, 311] on div "Greetings Imani, Thank you for following up regarding the tour. We actually sto…" at bounding box center [599, 215] width 682 height 1421
drag, startPoint x: 285, startPoint y: 265, endPoint x: 305, endPoint y: 264, distance: 20.2
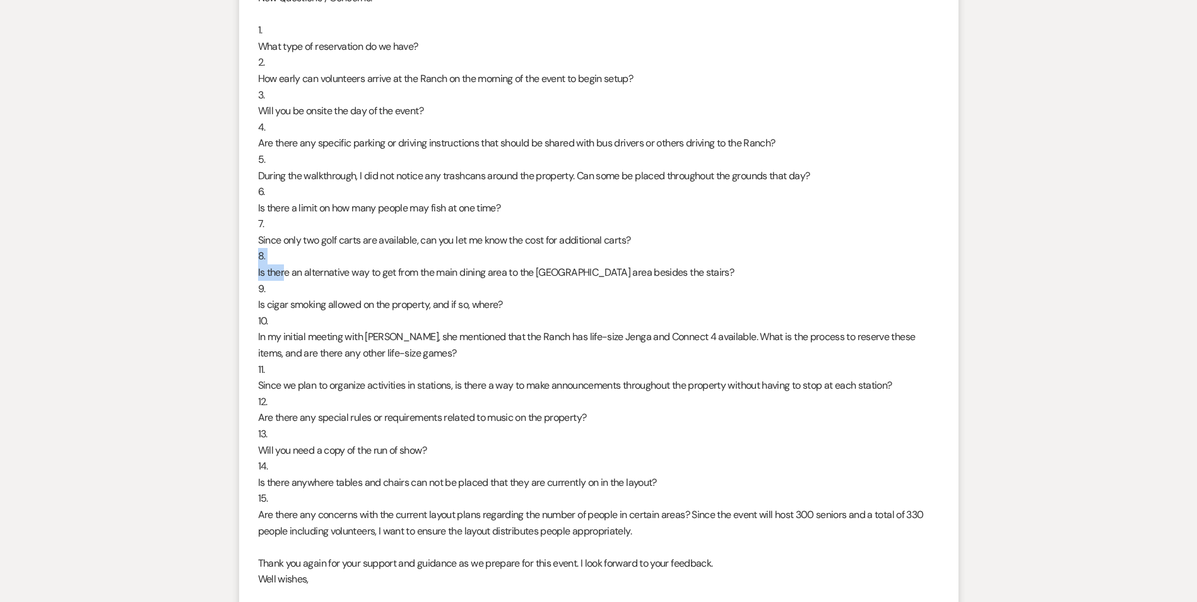
click at [304, 264] on div "Greetings Imani, Thank you for following up regarding the tour. We actually sto…" at bounding box center [599, 215] width 682 height 1421
drag, startPoint x: 476, startPoint y: 271, endPoint x: 578, endPoint y: 270, distance: 102.2
click at [578, 270] on div "Greetings Imani, Thank you for following up regarding the tour. We actually sto…" at bounding box center [599, 215] width 682 height 1421
drag, startPoint x: 579, startPoint y: 270, endPoint x: 451, endPoint y: 276, distance: 127.6
click at [456, 276] on div "Greetings Imani, Thank you for following up regarding the tour. We actually sto…" at bounding box center [599, 215] width 682 height 1421
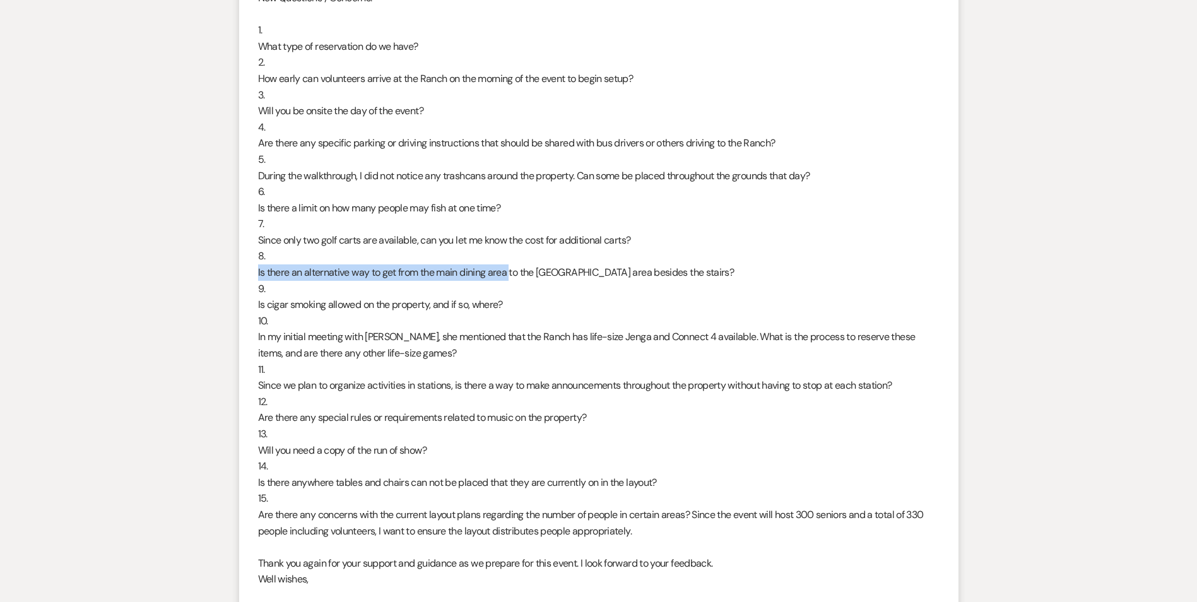
drag, startPoint x: 257, startPoint y: 271, endPoint x: 512, endPoint y: 276, distance: 255.0
click at [512, 276] on li "CM Amos Byron District 3 Senior Trip Sep 15, 2025, 6:53 PM Greetings Imani, Tha…" at bounding box center [598, 206] width 719 height 1468
drag, startPoint x: 512, startPoint y: 276, endPoint x: 499, endPoint y: 269, distance: 14.4
click at [499, 269] on div "Greetings Imani, Thank you for following up regarding the tour. We actually sto…" at bounding box center [599, 215] width 682 height 1421
click at [259, 271] on div "Greetings Imani, Thank you for following up regarding the tour. We actually sto…" at bounding box center [599, 215] width 682 height 1421
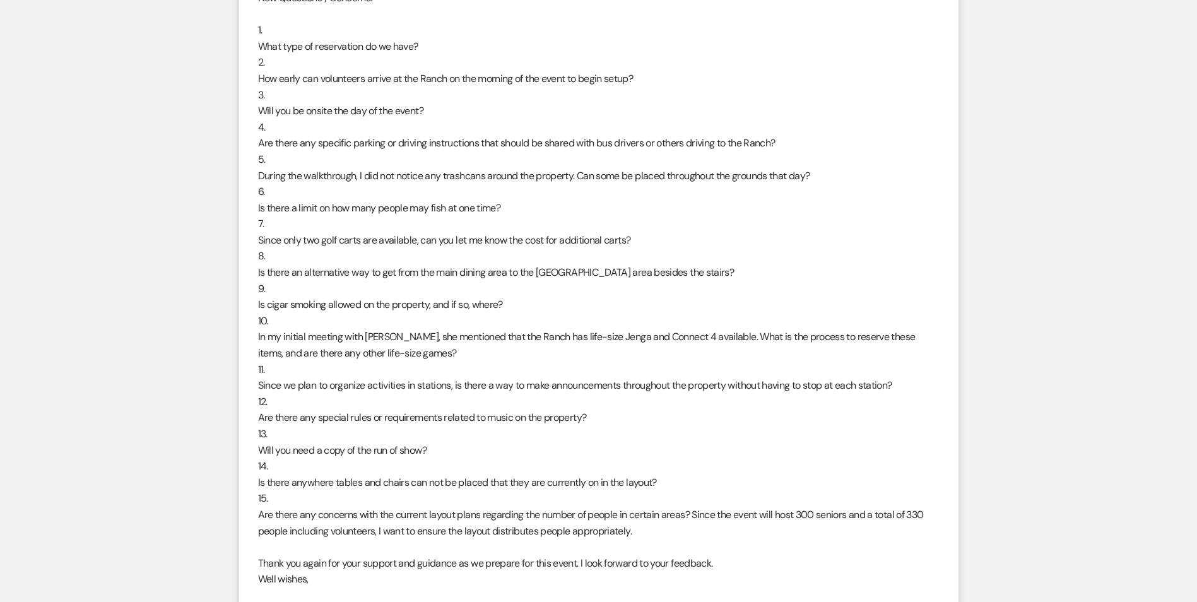
click at [259, 271] on div "Greetings Imani, Thank you for following up regarding the tour. We actually sto…" at bounding box center [599, 215] width 682 height 1421
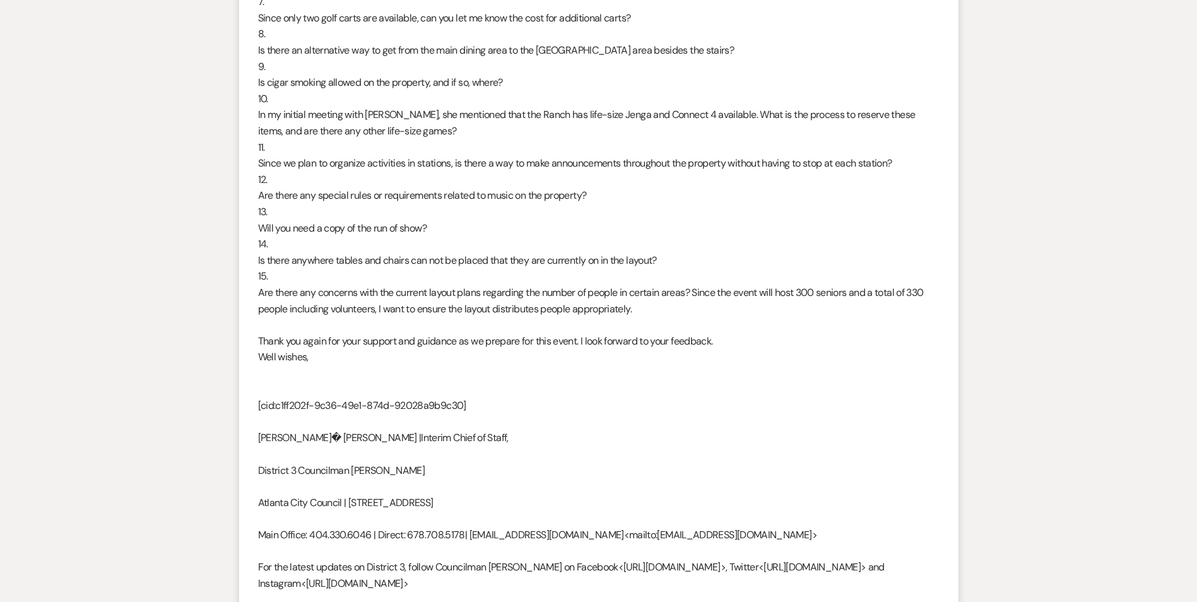
scroll to position [2268, 0]
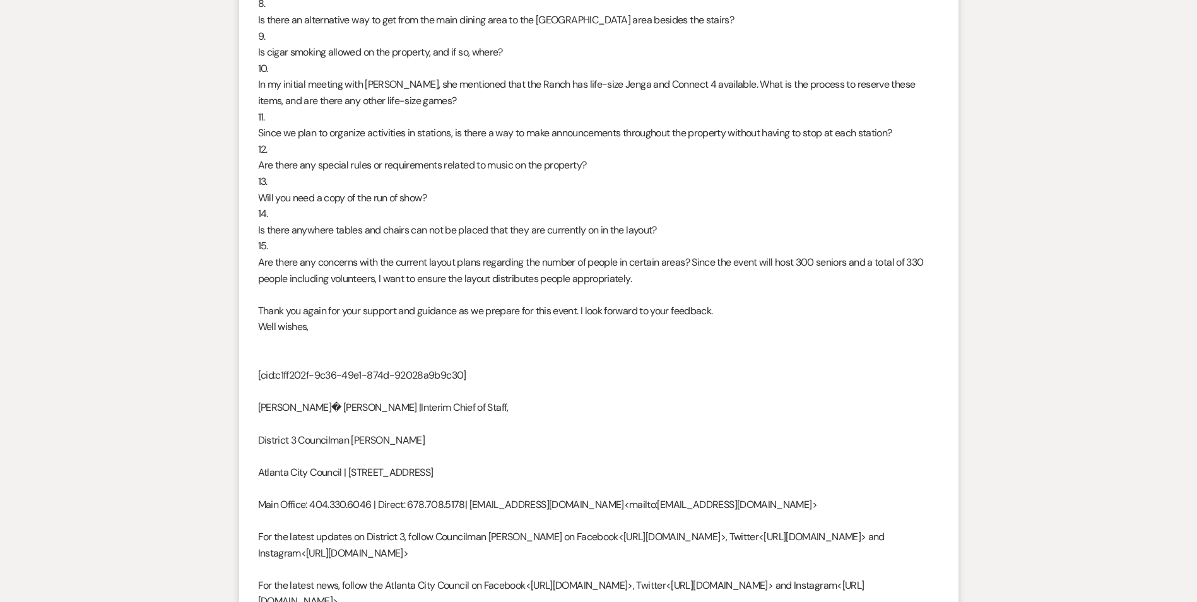
drag, startPoint x: 283, startPoint y: 240, endPoint x: 328, endPoint y: 232, distance: 45.4
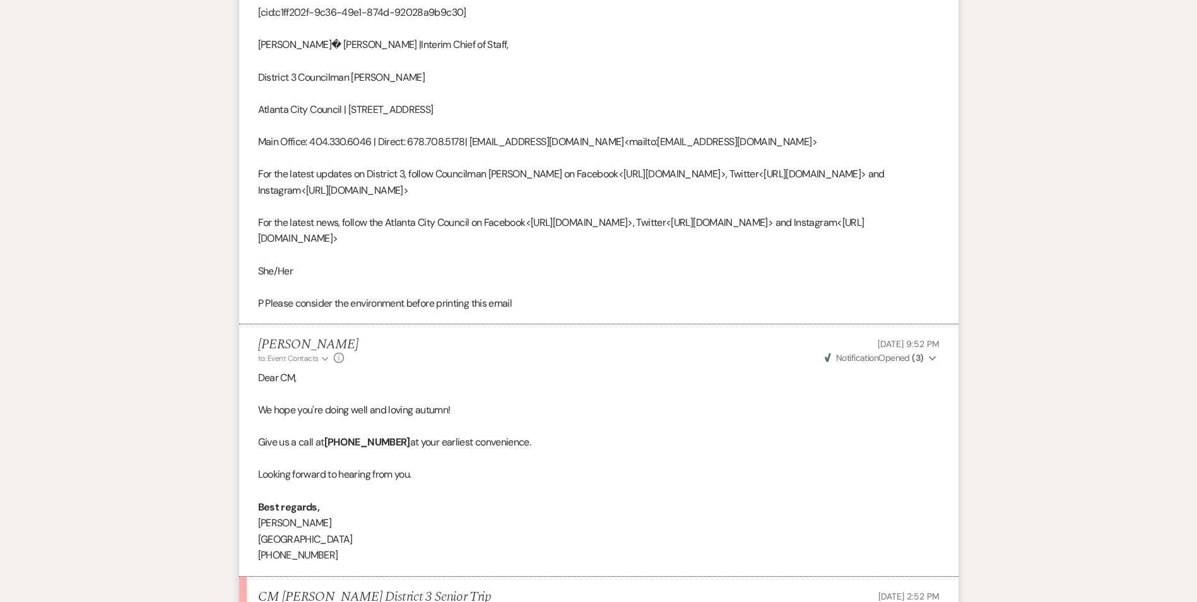
scroll to position [2625, 0]
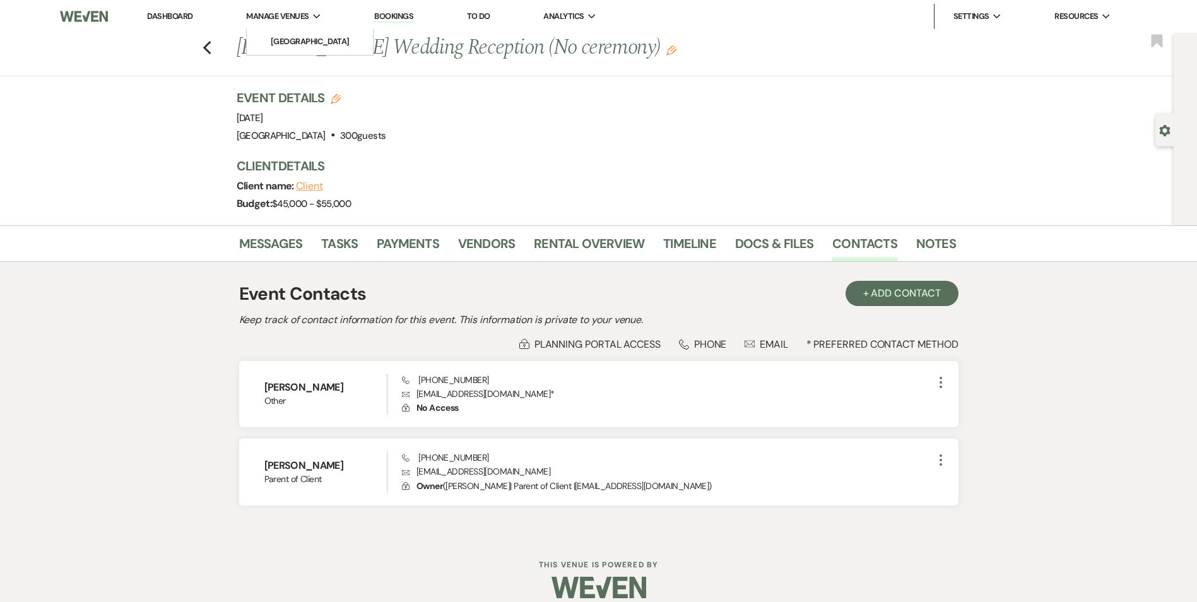
click at [292, 13] on span "Manage Venues" at bounding box center [277, 16] width 62 height 13
click at [294, 35] on li "[GEOGRAPHIC_DATA]" at bounding box center [310, 41] width 114 height 13
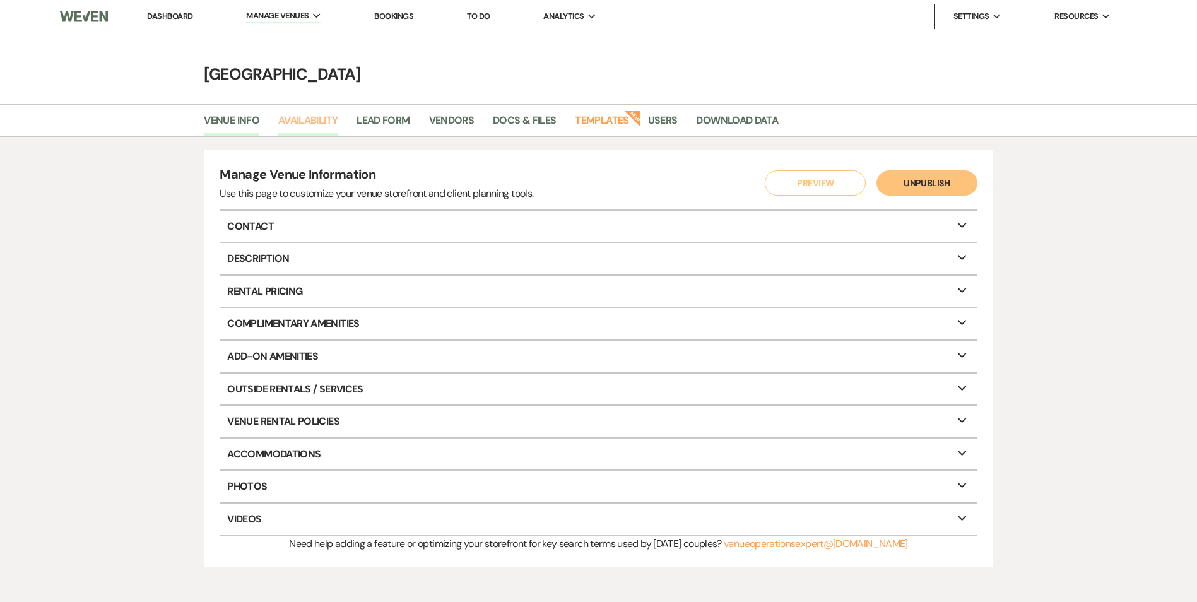
click at [321, 114] on link "Availability" at bounding box center [307, 124] width 59 height 24
select select "2"
select select "2026"
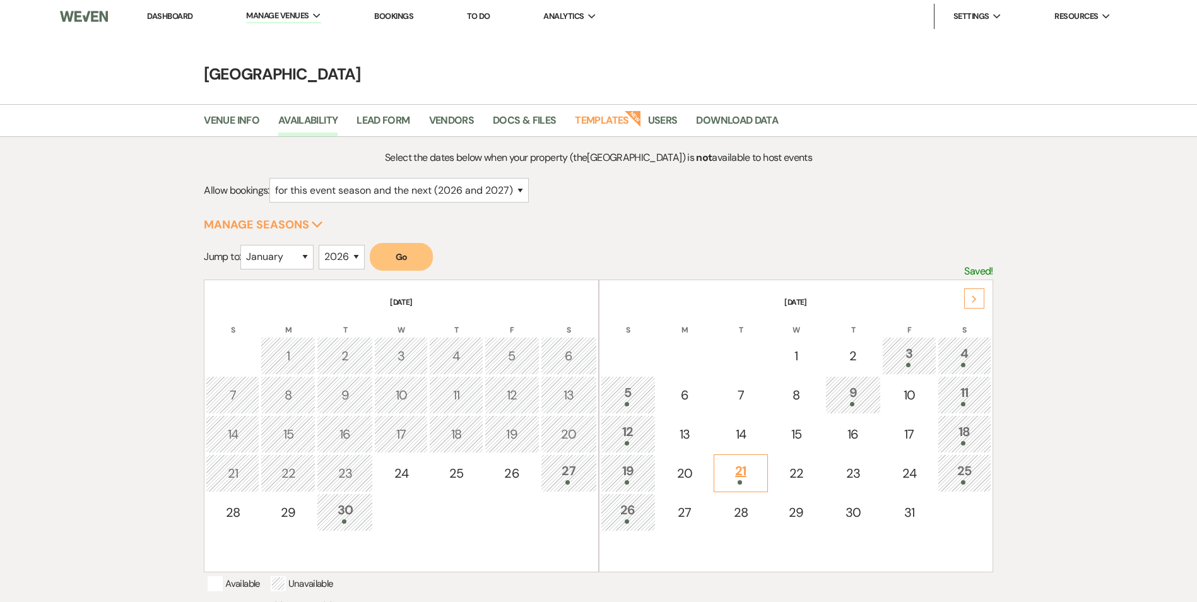
click at [745, 465] on div "21" at bounding box center [741, 472] width 40 height 23
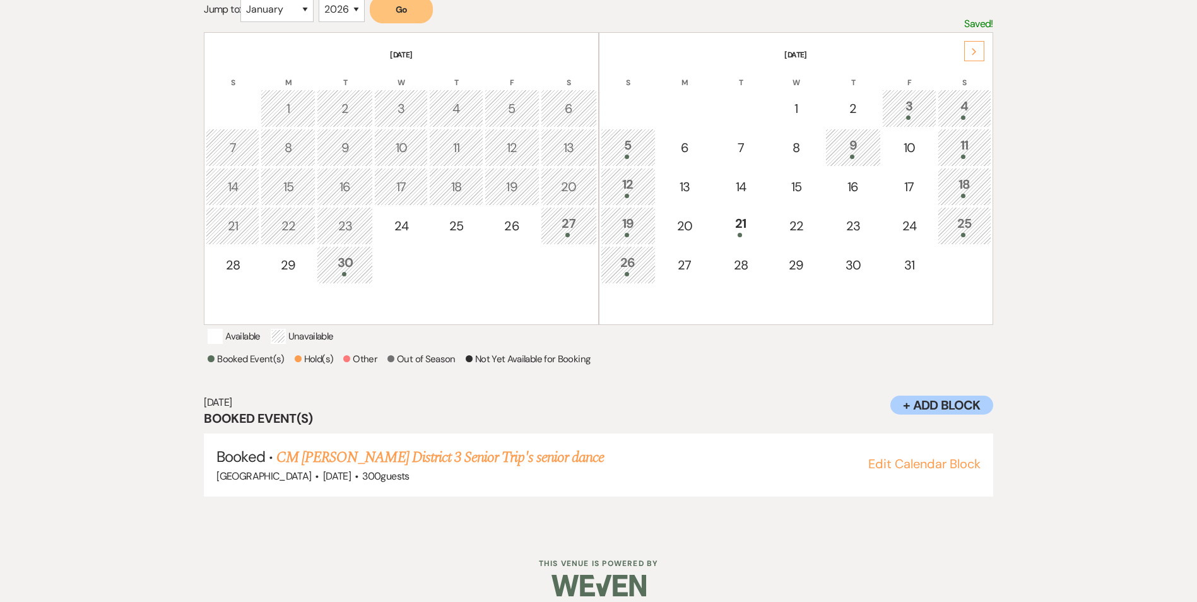
scroll to position [277, 0]
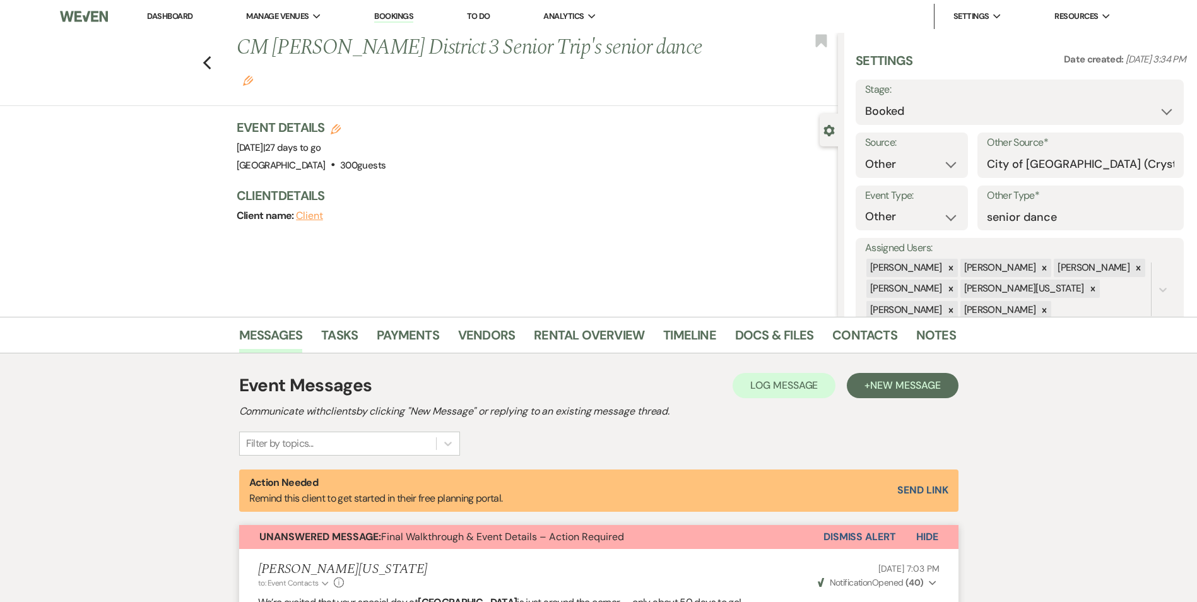
click at [935, 534] on span "Hide" at bounding box center [927, 536] width 22 height 13
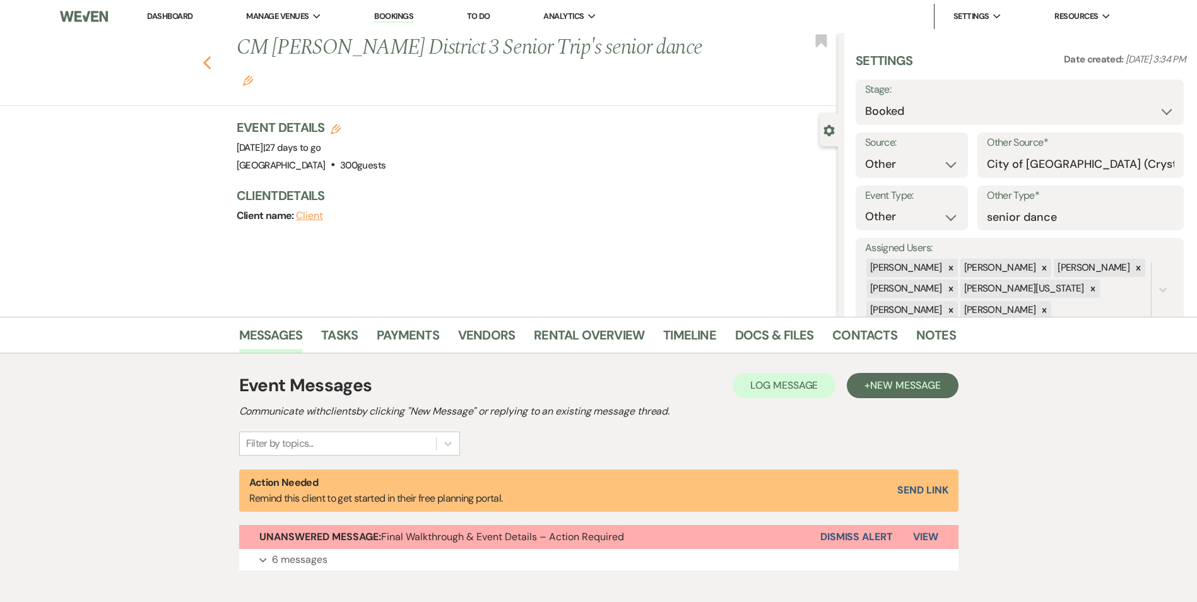
click at [212, 56] on icon "Previous" at bounding box center [207, 63] width 9 height 15
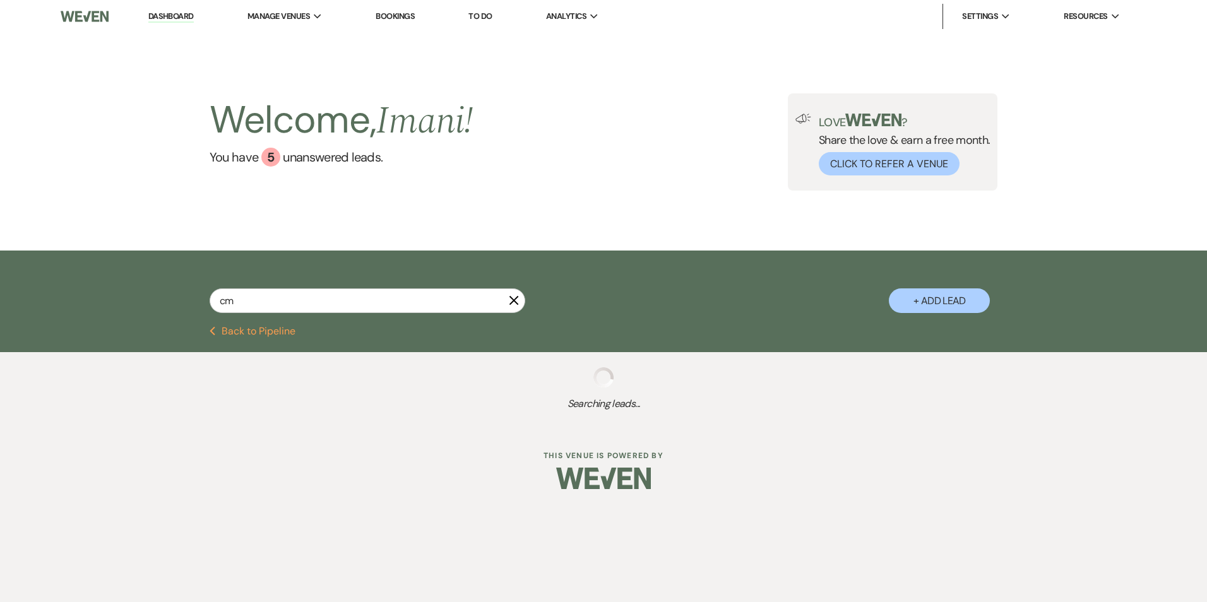
select select "8"
select select "1"
select select "2"
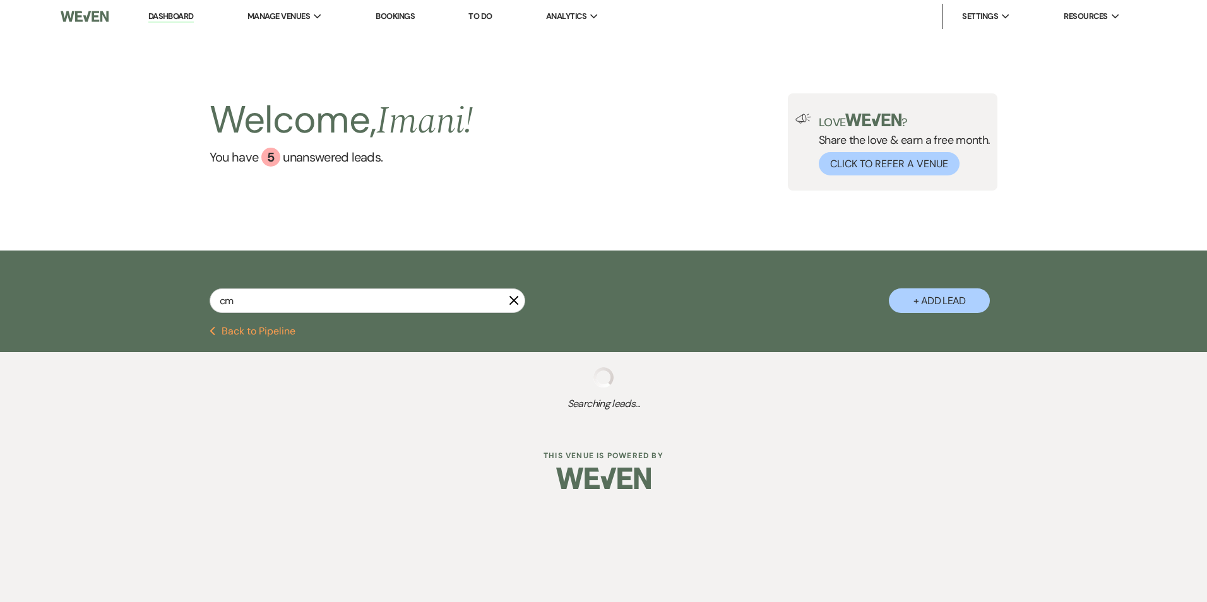
select select "2"
select select "8"
select select "5"
select select "8"
select select "6"
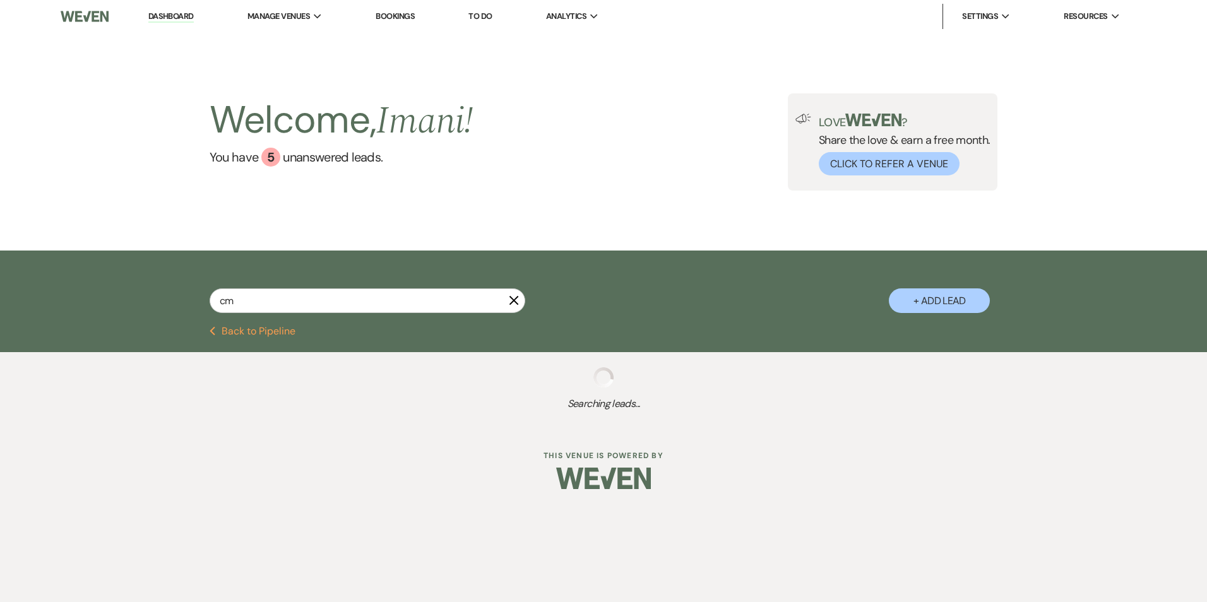
select select "8"
select select "5"
select select "8"
select select "5"
select select "8"
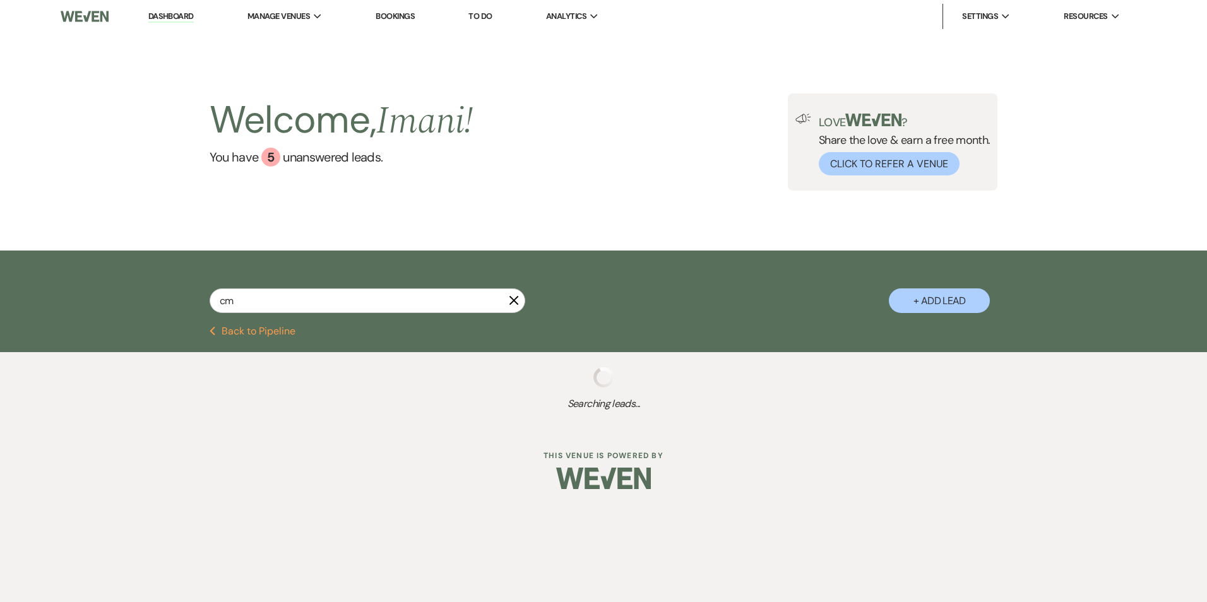
select select "5"
select select "8"
select select "5"
select select "8"
select select "5"
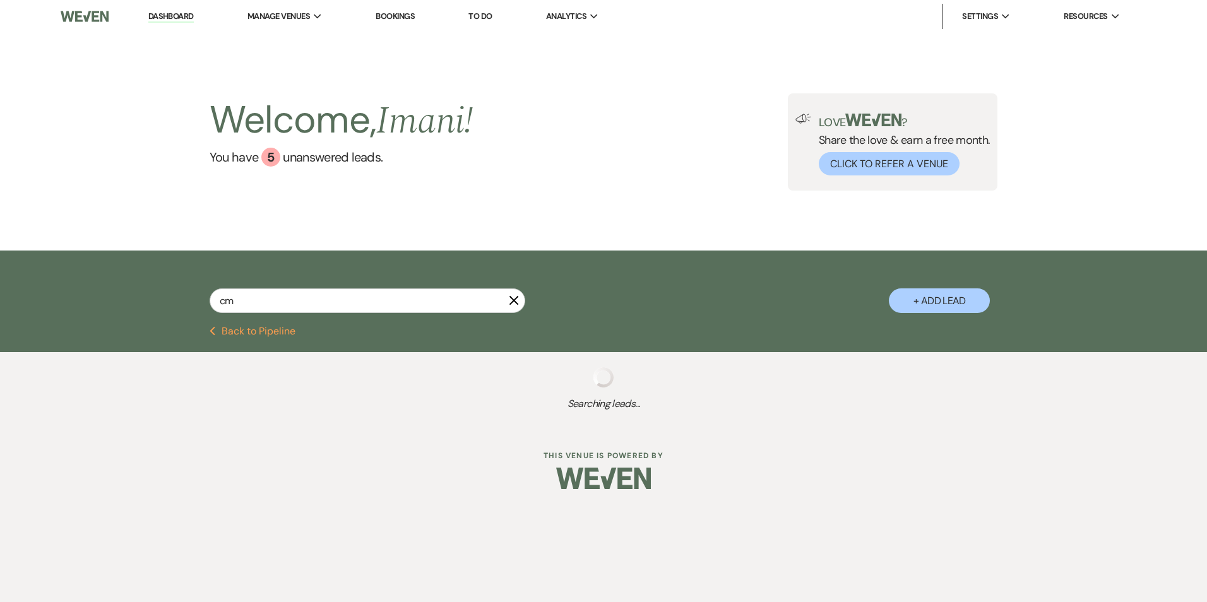
select select "8"
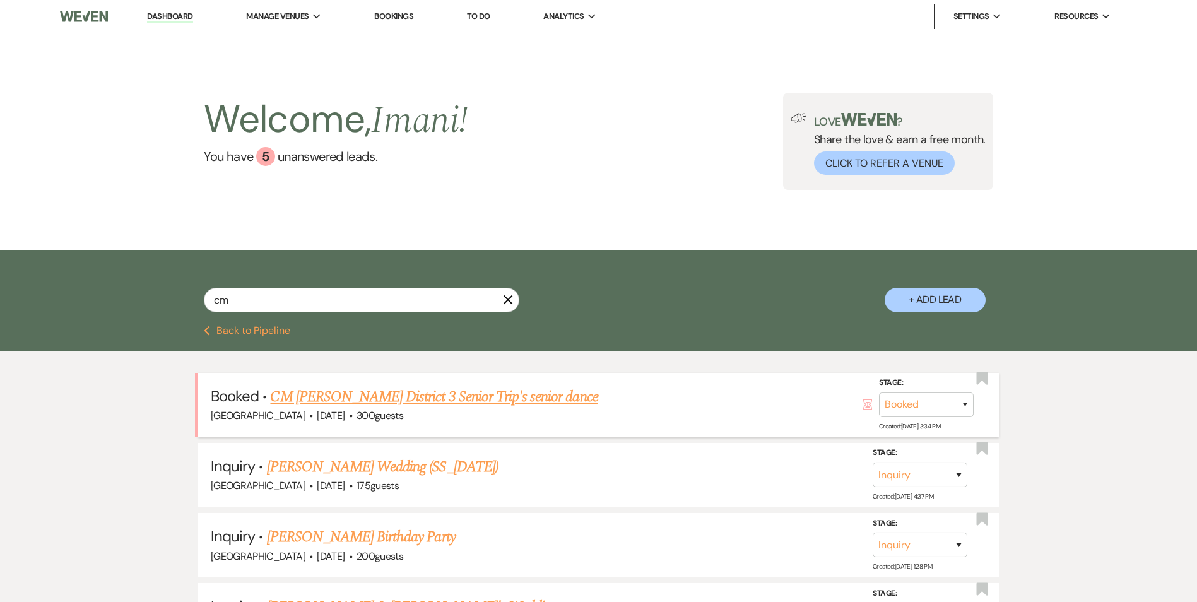
click at [326, 414] on div "Enon Ranch · Oct 21, 2025 · 300 guests" at bounding box center [599, 416] width 776 height 16
click at [327, 396] on link "CM [PERSON_NAME] District 3 Senior Trip's senior dance" at bounding box center [434, 397] width 328 height 23
select select "14"
select select "13"
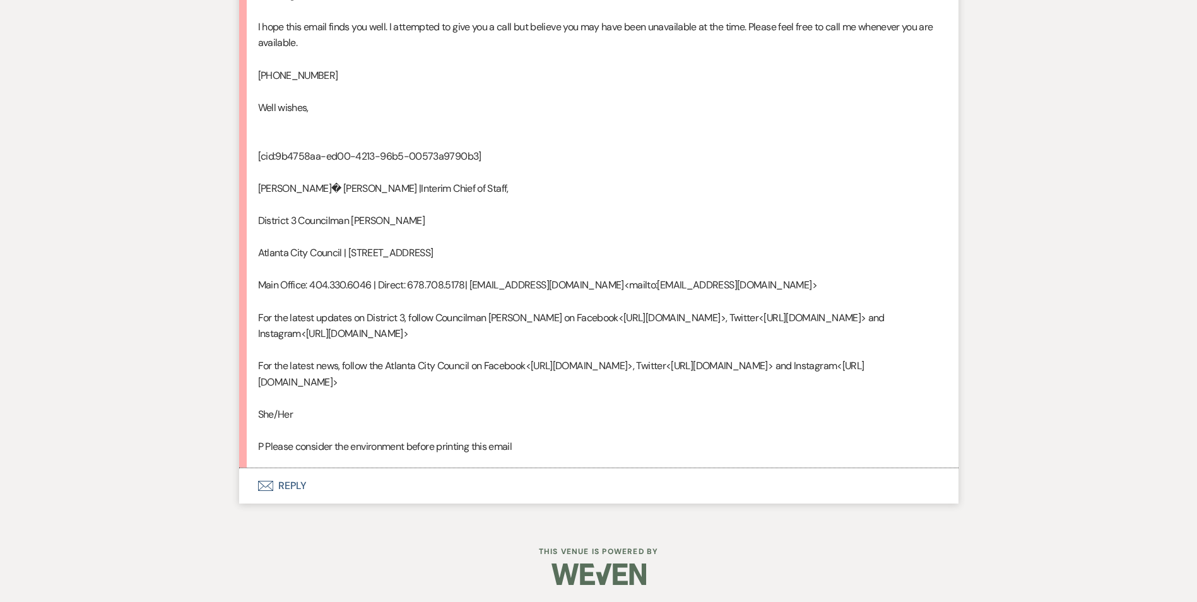
scroll to position [3257, 0]
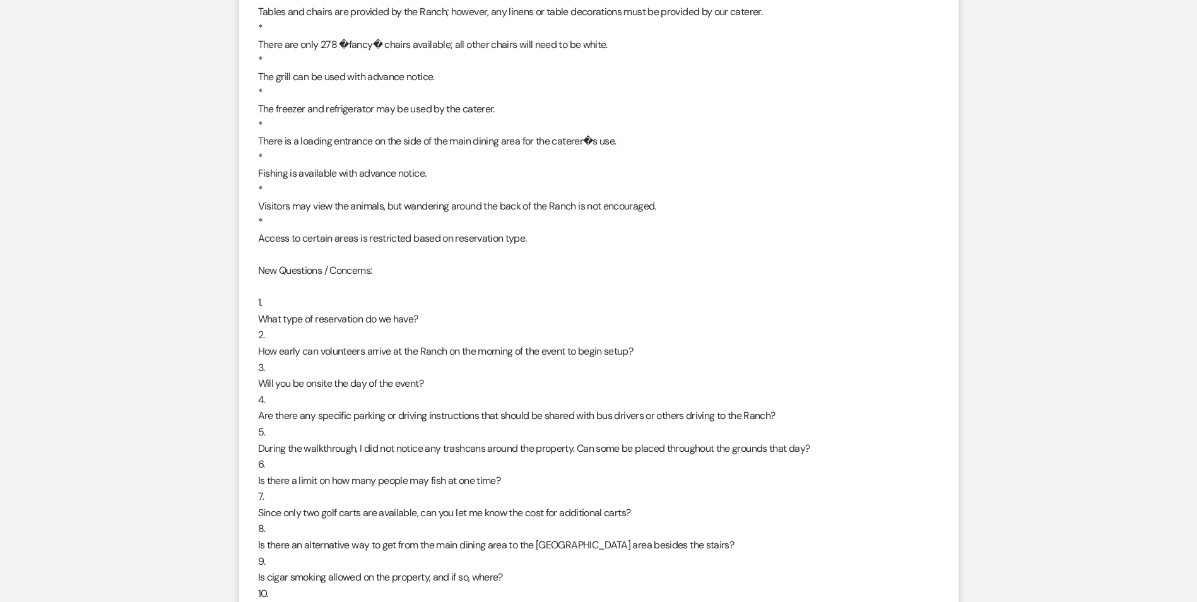
scroll to position [1742, 0]
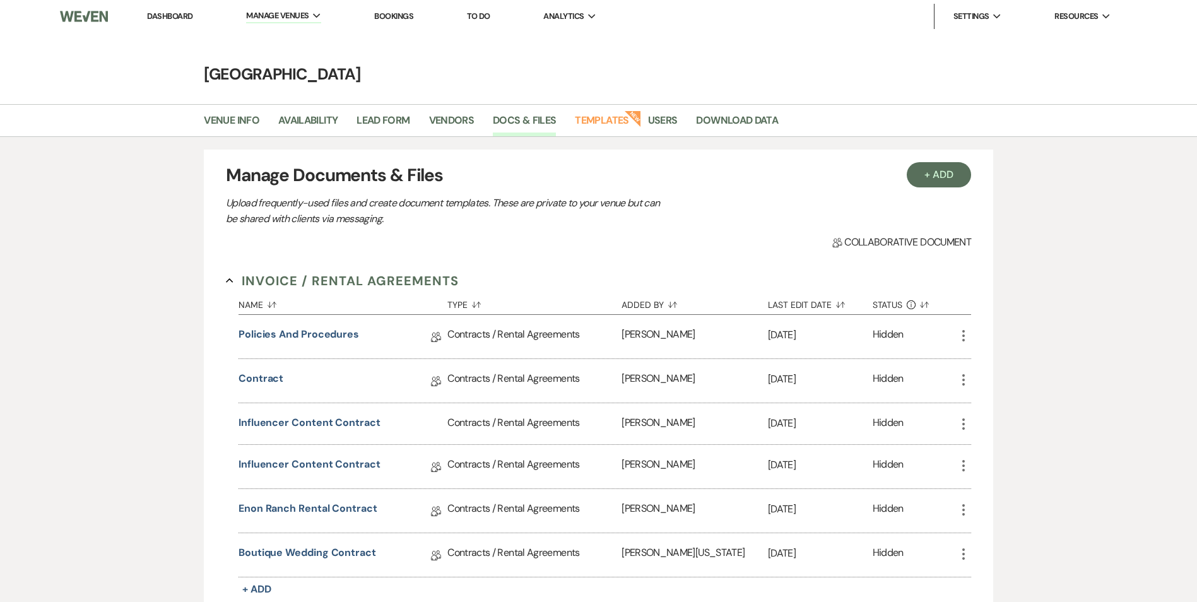
click at [391, 8] on li "Bookings" at bounding box center [394, 16] width 52 height 25
click at [398, 22] on li "Bookings" at bounding box center [394, 16] width 52 height 25
click at [398, 16] on link "Bookings" at bounding box center [393, 16] width 39 height 11
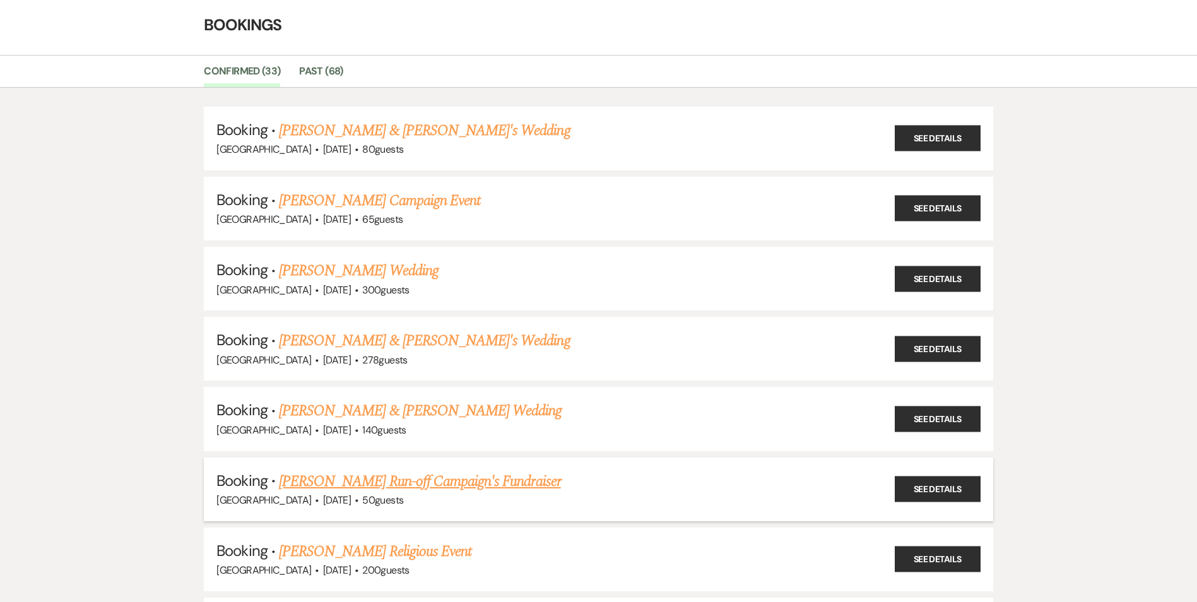
scroll to position [63, 0]
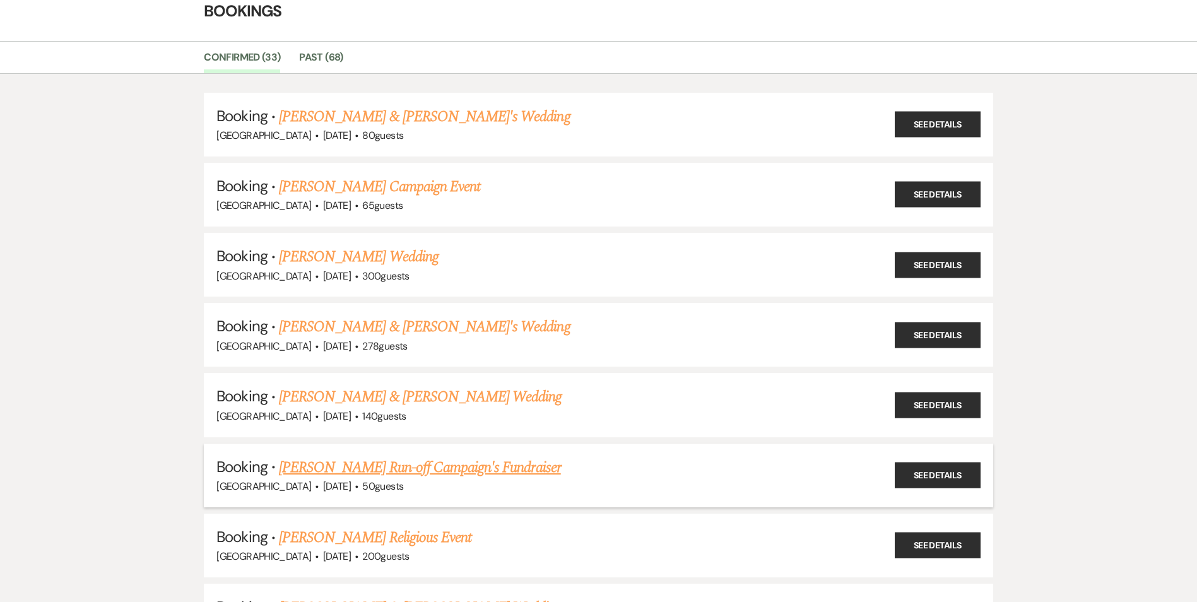
click at [324, 466] on link "Roger Bruce Run-off Campaign's Fundraiser" at bounding box center [420, 467] width 282 height 23
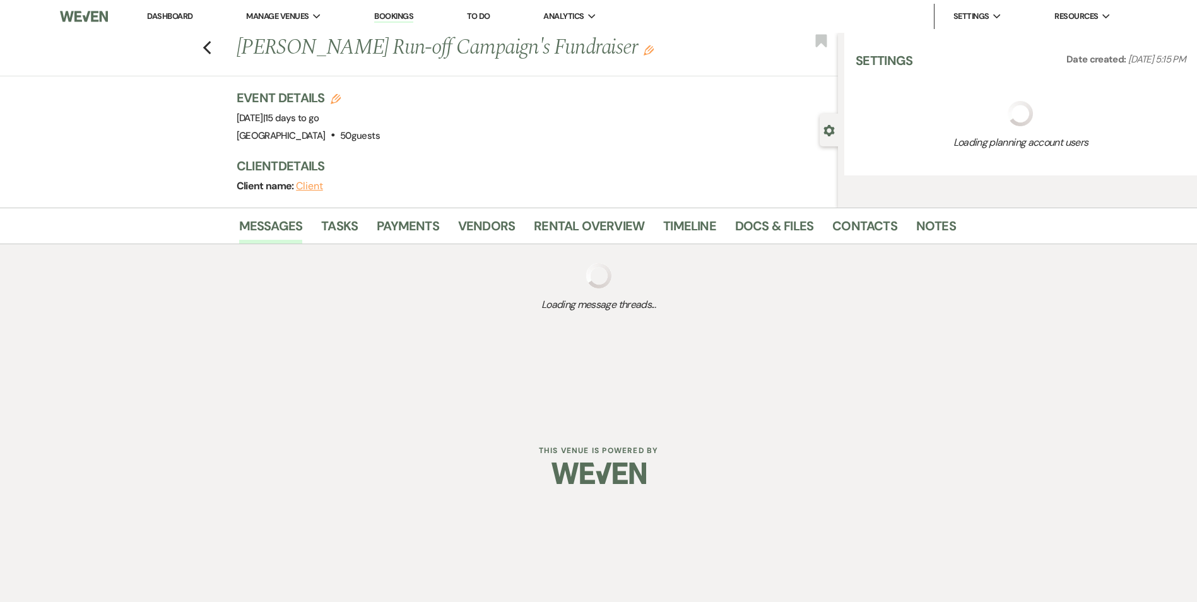
select select "20"
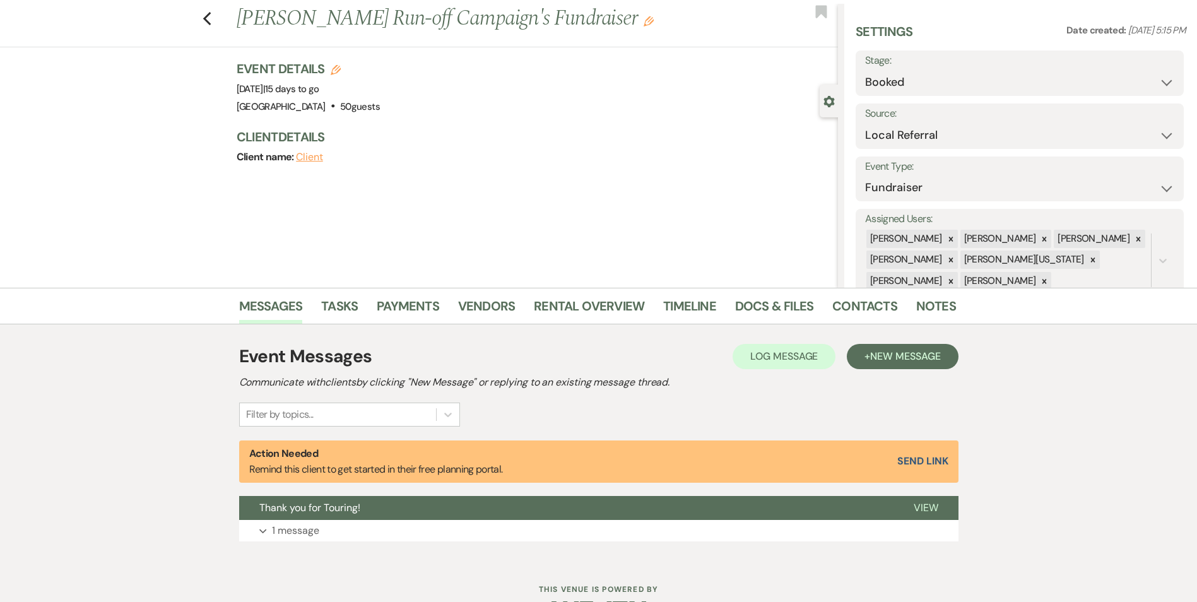
scroll to position [69, 0]
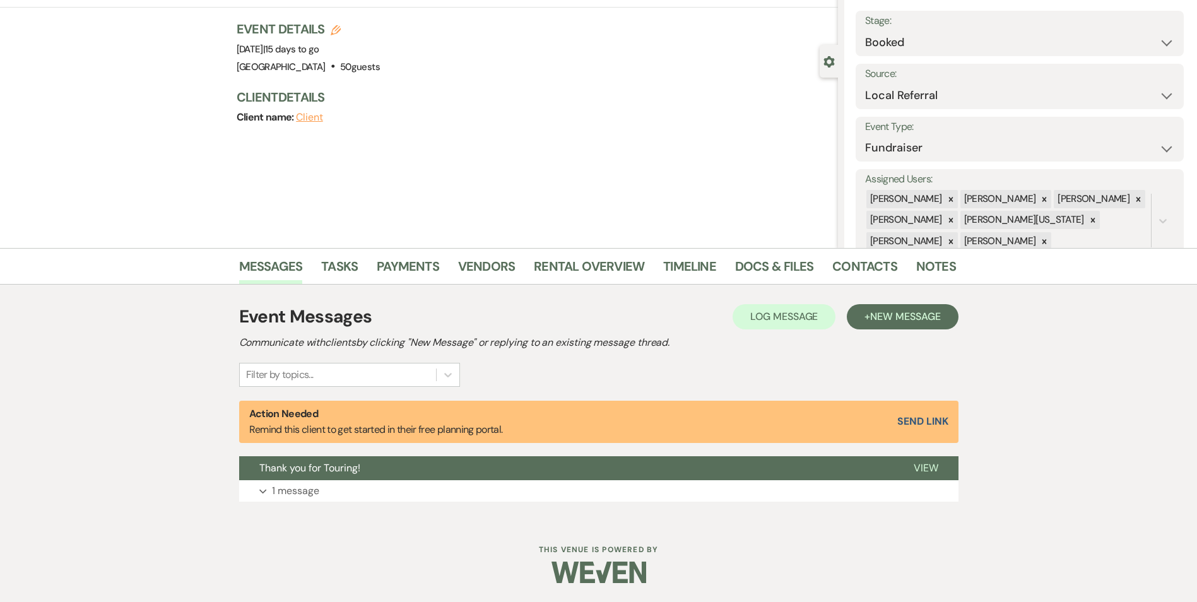
drag, startPoint x: 932, startPoint y: 452, endPoint x: 921, endPoint y: 464, distance: 15.7
click at [931, 452] on div "Event Messages Log Log Message + New Message Communicate with clients by clicki…" at bounding box center [598, 402] width 719 height 211
click at [916, 474] on span "View" at bounding box center [926, 467] width 25 height 13
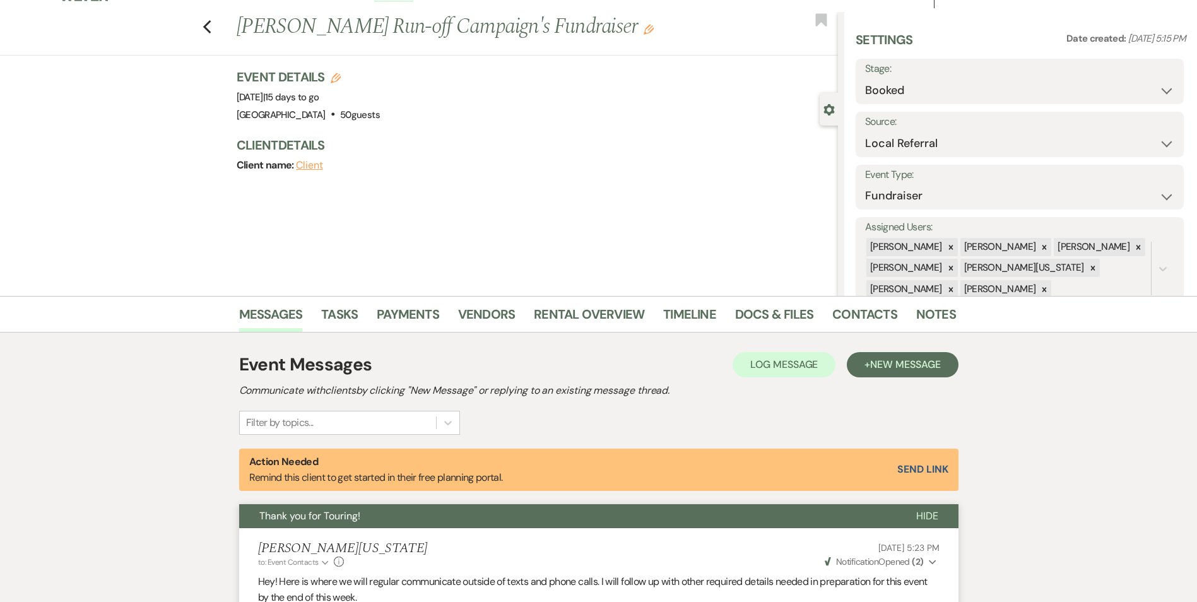
scroll to position [0, 0]
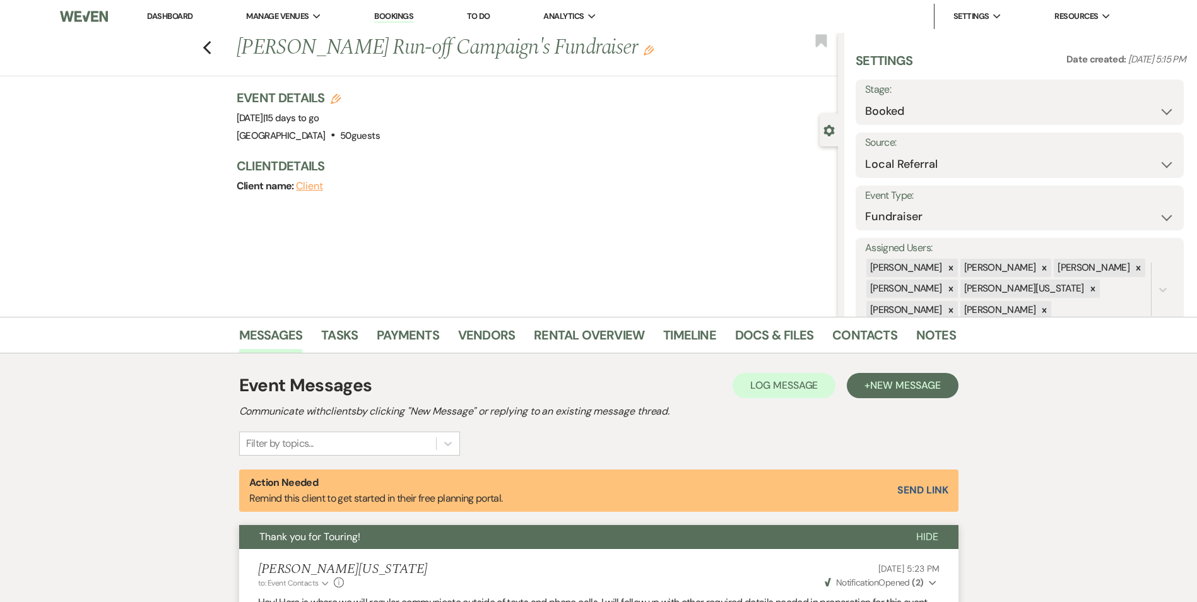
click at [702, 319] on div "Messages Tasks Payments Vendors Rental Overview Timeline Docs & Files Contacts …" at bounding box center [598, 335] width 1197 height 37
click at [697, 333] on link "Timeline" at bounding box center [689, 339] width 53 height 28
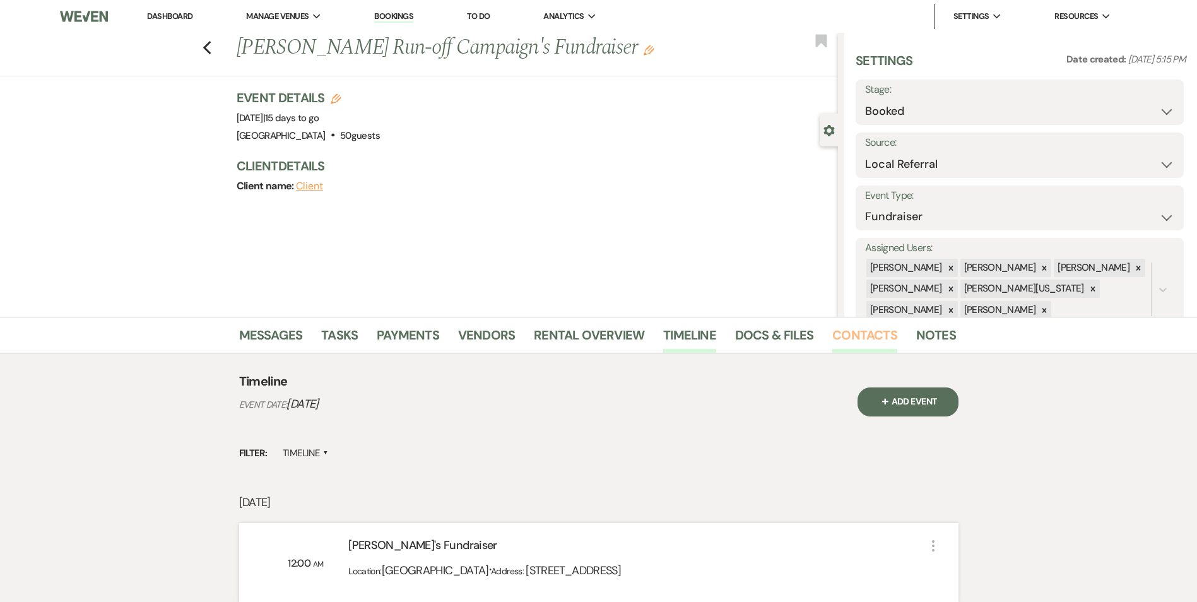
click at [880, 329] on link "Contacts" at bounding box center [864, 339] width 65 height 28
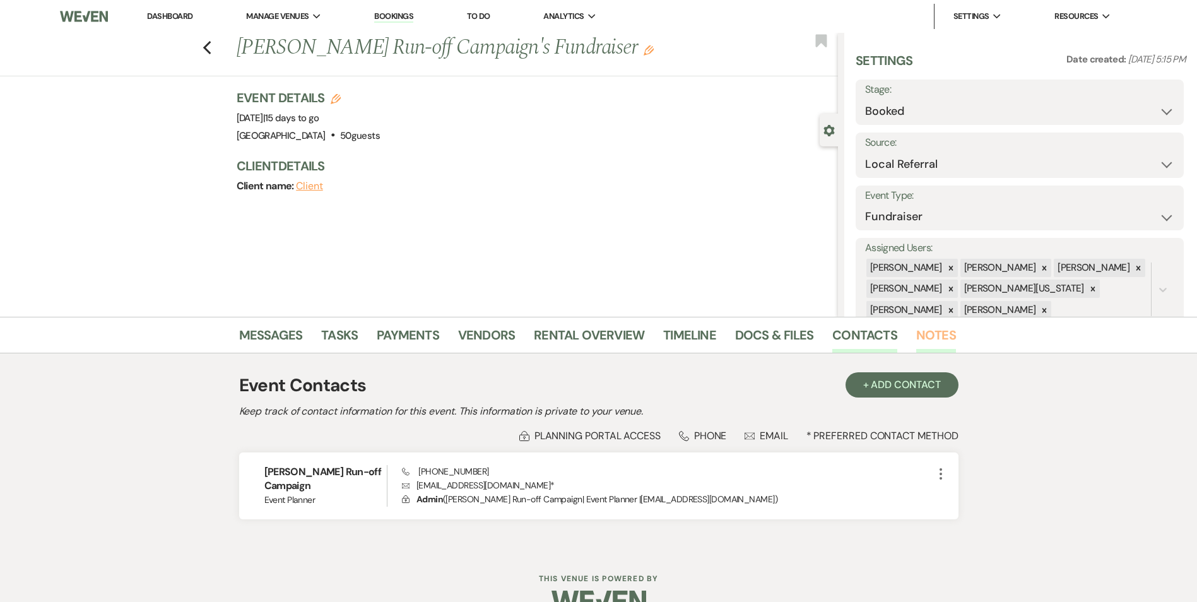
click at [916, 329] on link "Notes" at bounding box center [936, 339] width 40 height 28
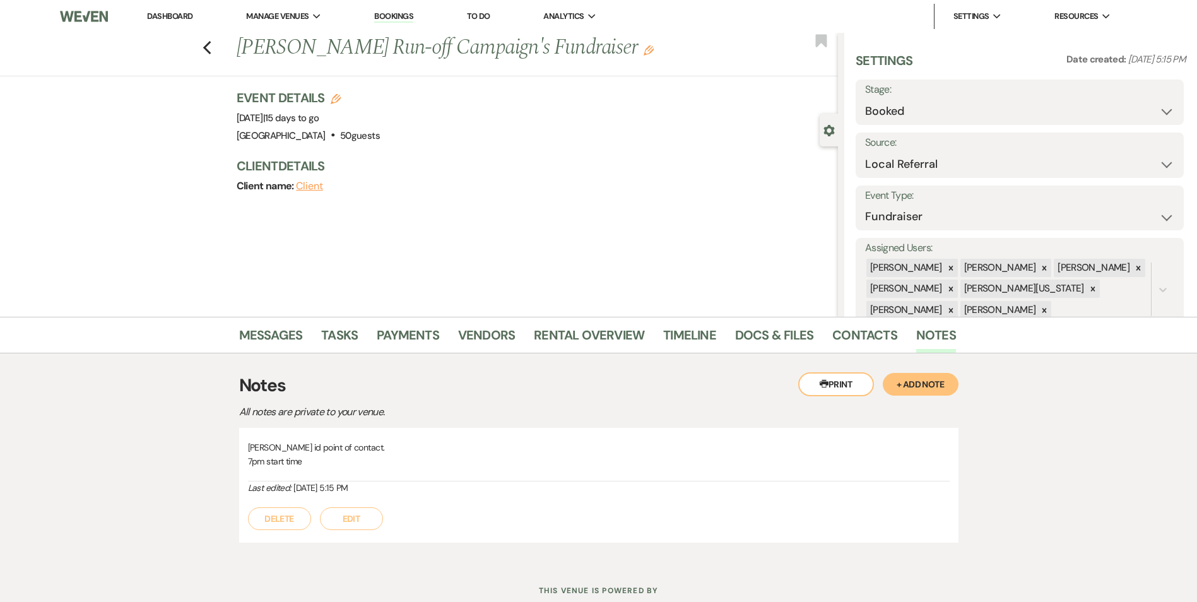
drag, startPoint x: 205, startPoint y: 45, endPoint x: 232, endPoint y: 49, distance: 27.5
click at [205, 45] on div "Previous Roger Bruce Run-off Campaign's Fundraiser Edit Bookmark" at bounding box center [416, 55] width 844 height 44
click at [212, 48] on icon "Previous" at bounding box center [207, 47] width 9 height 15
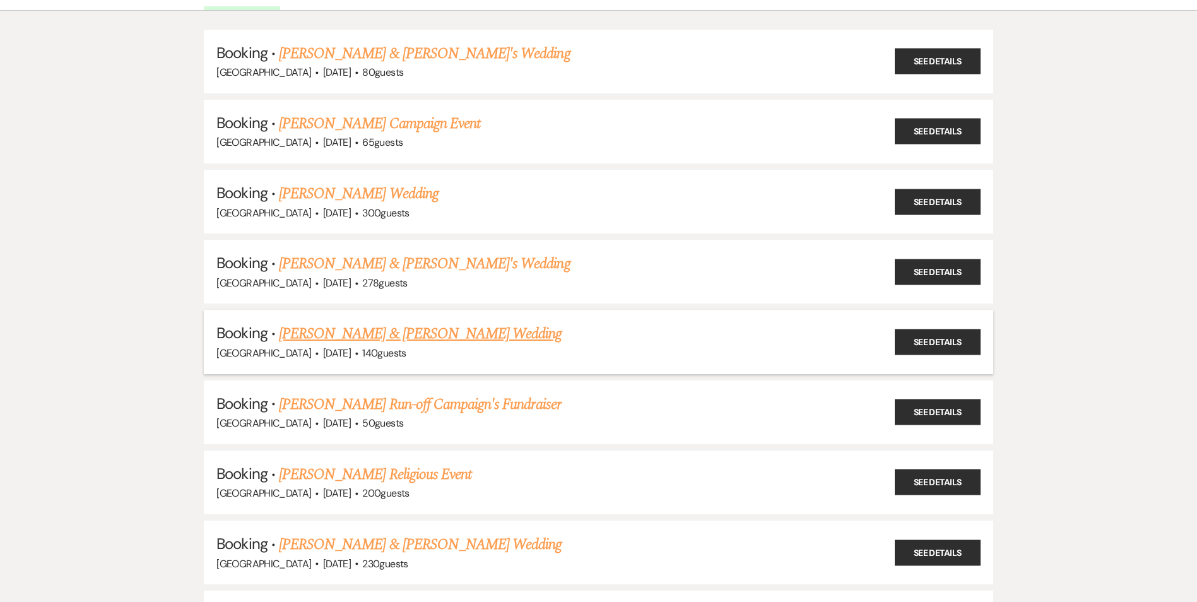
scroll to position [63, 0]
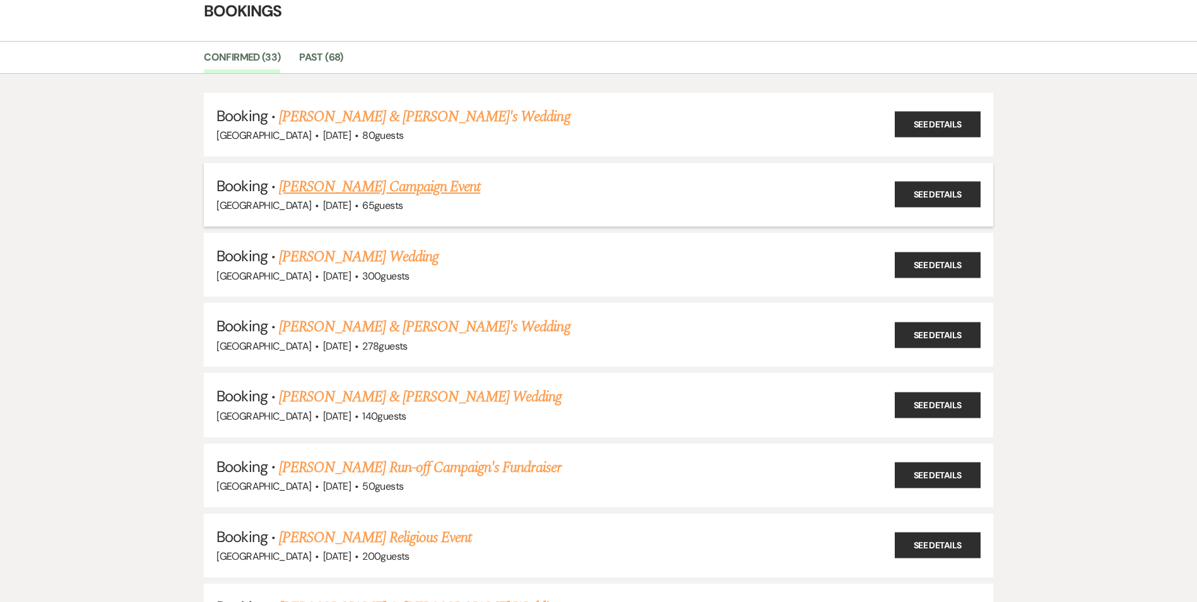
click at [355, 206] on span "·" at bounding box center [357, 206] width 4 height 0
click at [345, 184] on link "Helen Willis Campaign Event" at bounding box center [379, 186] width 201 height 23
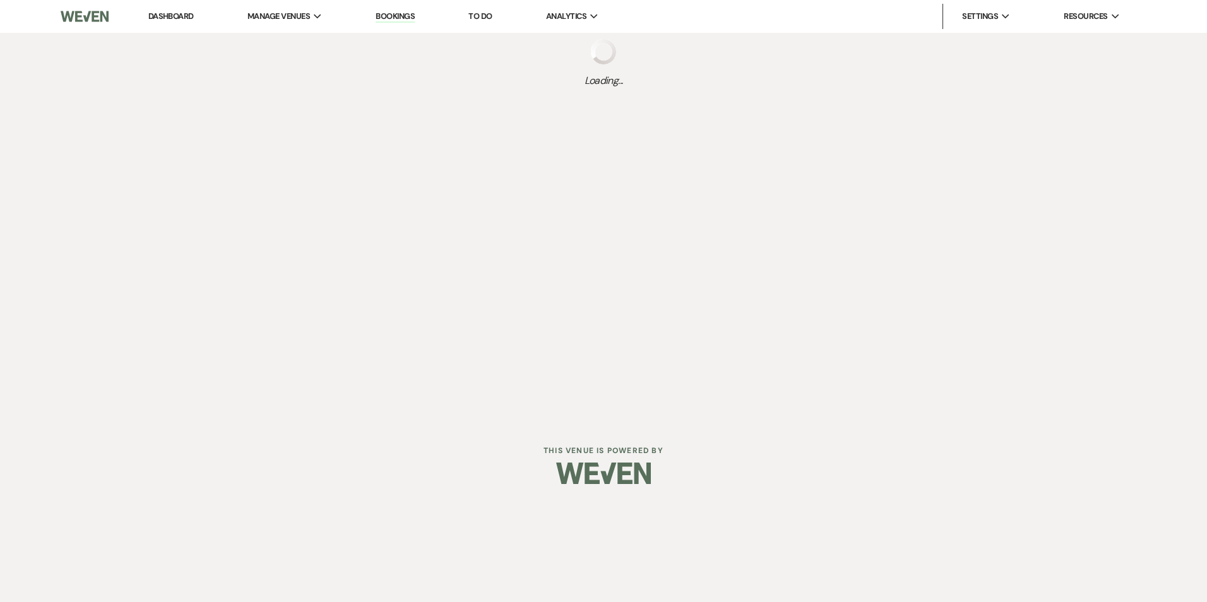
select select "20"
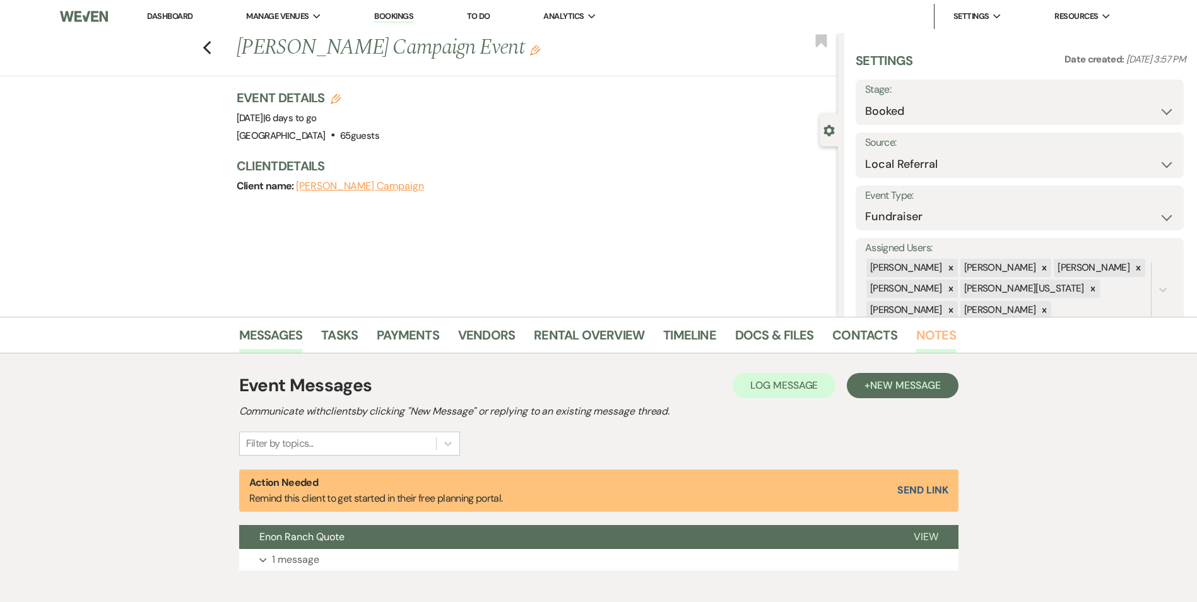
click at [920, 333] on link "Notes" at bounding box center [936, 339] width 40 height 28
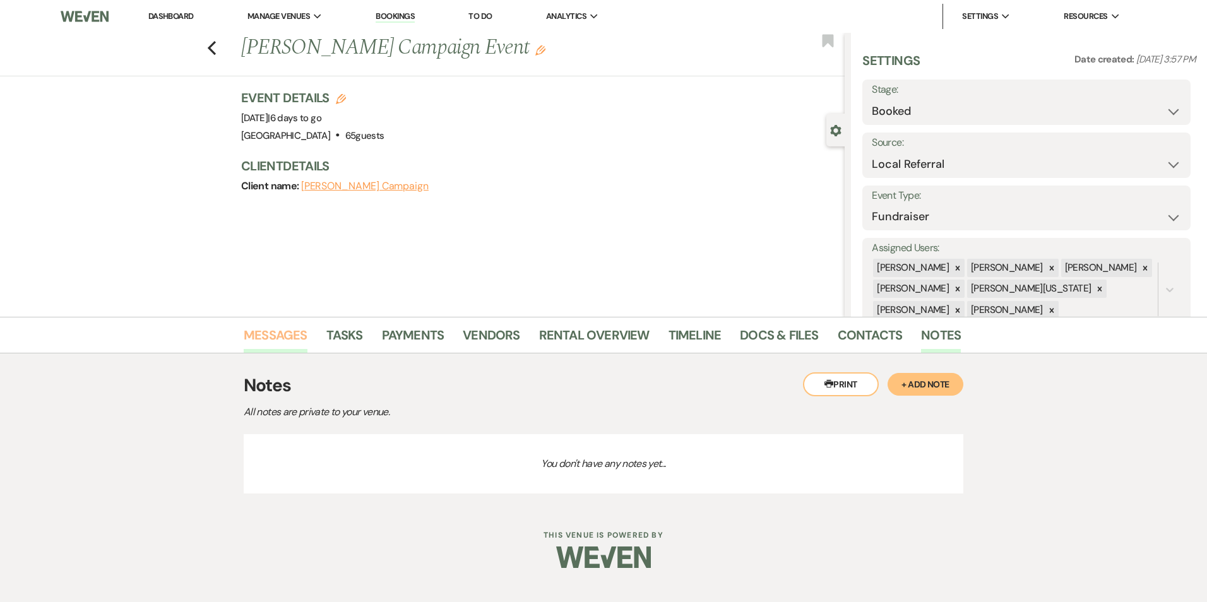
click at [278, 338] on link "Messages" at bounding box center [276, 339] width 64 height 28
